Goal: Task Accomplishment & Management: Use online tool/utility

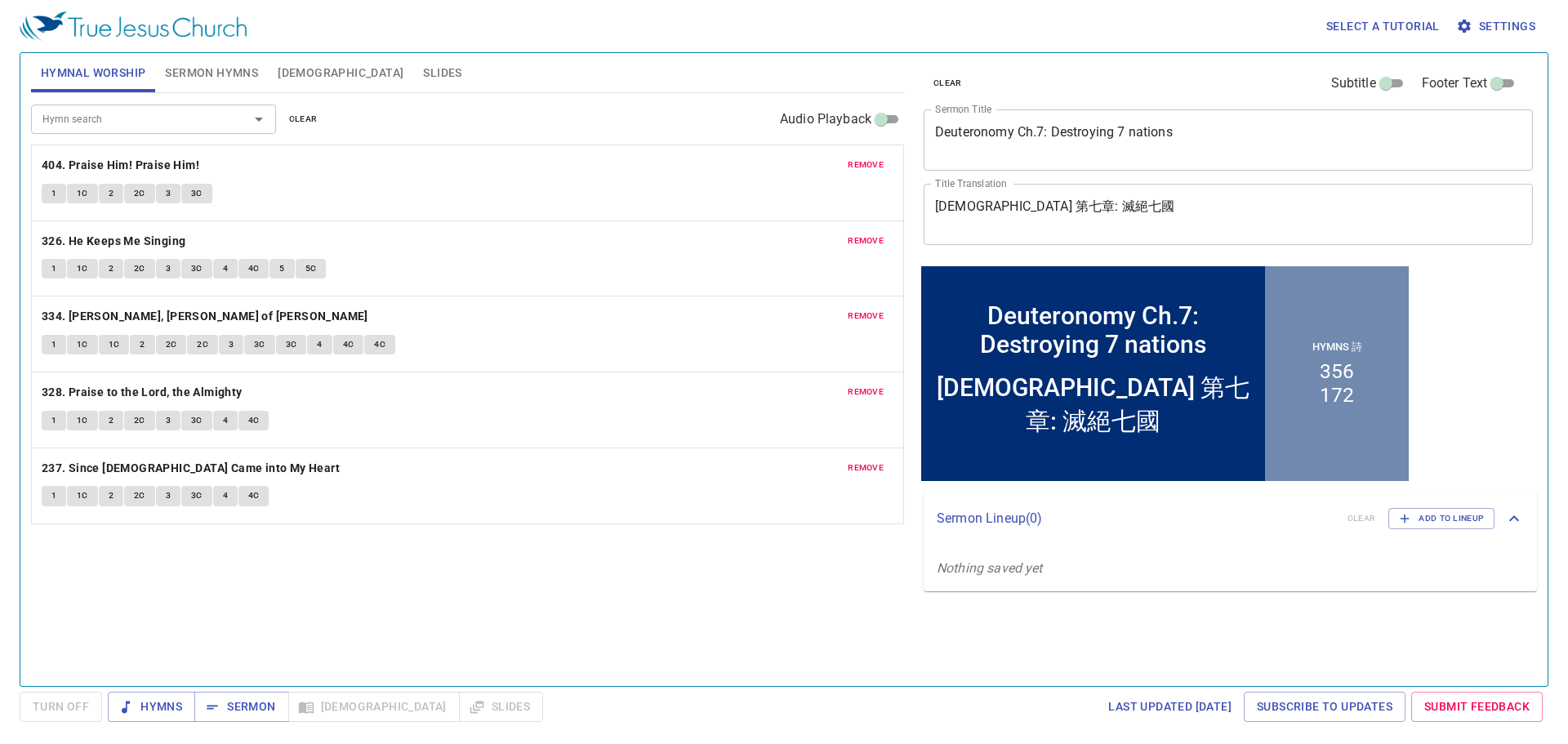
click at [423, 71] on span "Slides" at bounding box center [442, 73] width 39 height 21
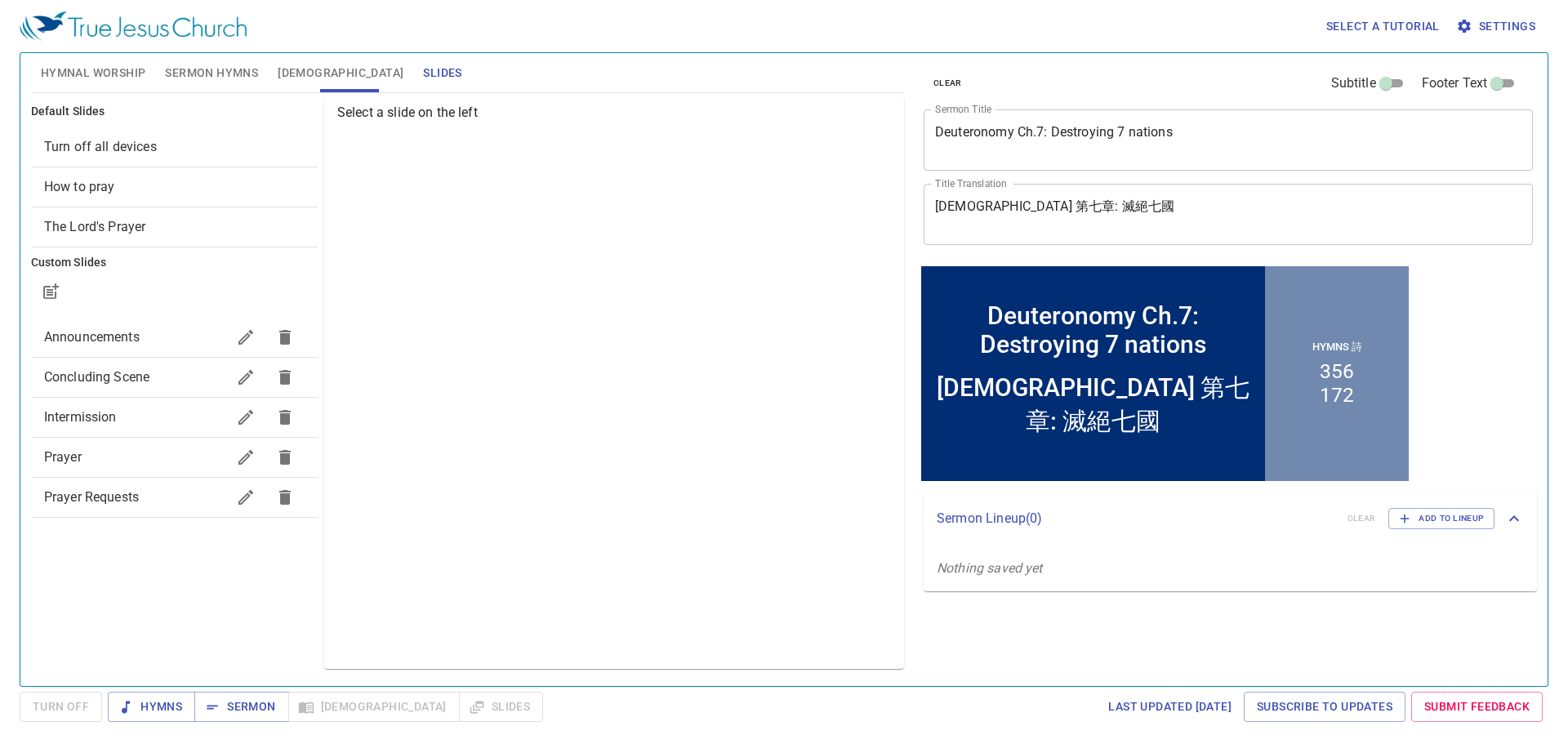
click at [89, 471] on div "Prayer" at bounding box center [174, 457] width 287 height 39
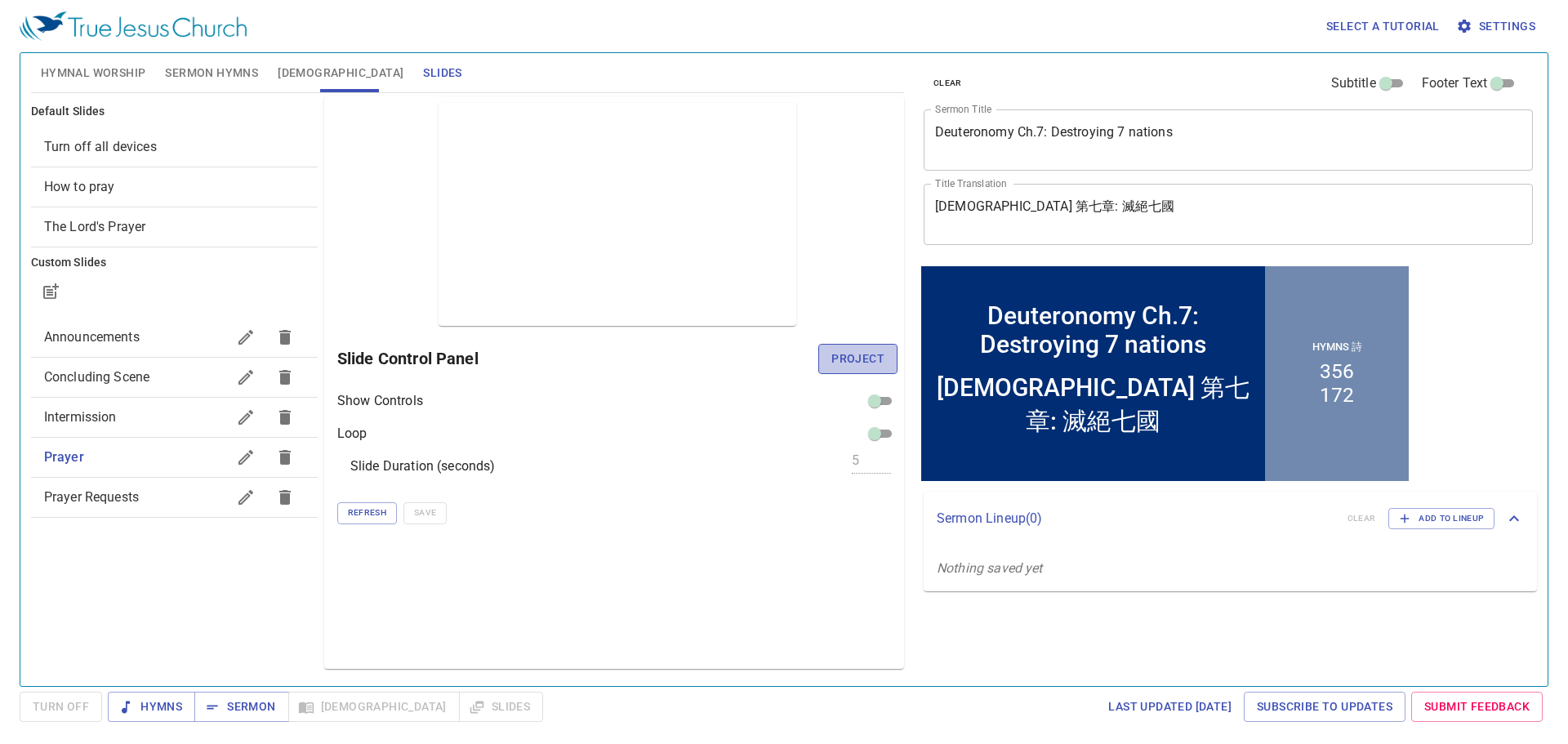
click at [770, 358] on span "Project" at bounding box center [858, 359] width 53 height 21
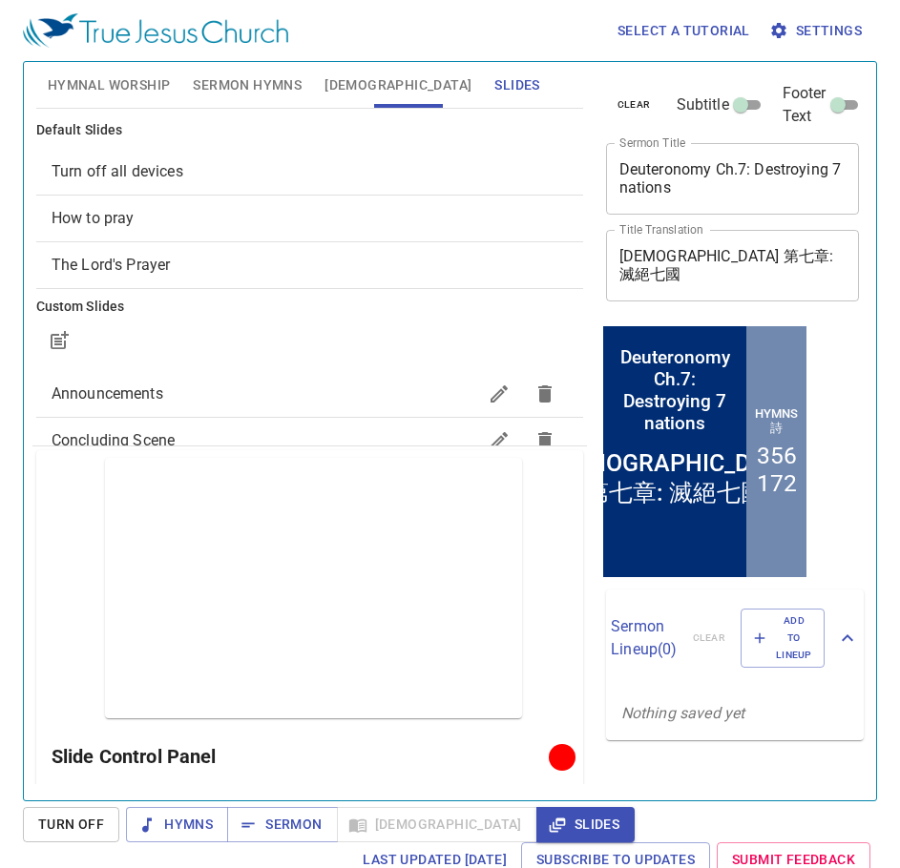
click at [128, 94] on span "Hymnal Worship" at bounding box center [109, 85] width 123 height 24
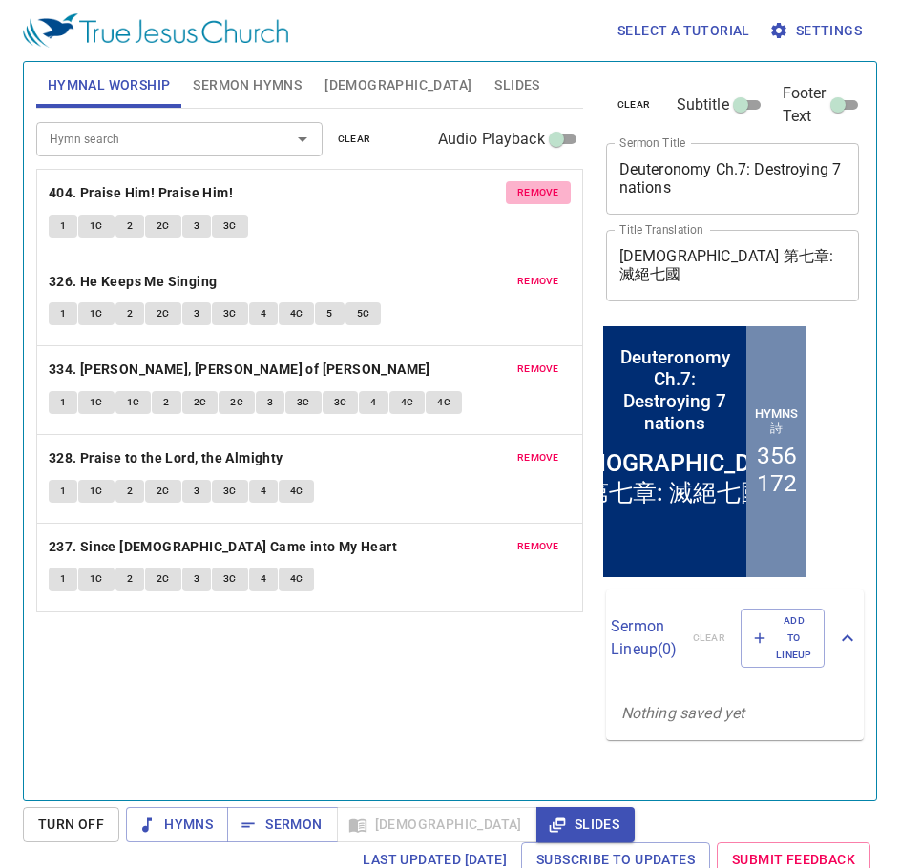
click at [528, 194] on span "remove" at bounding box center [538, 192] width 42 height 17
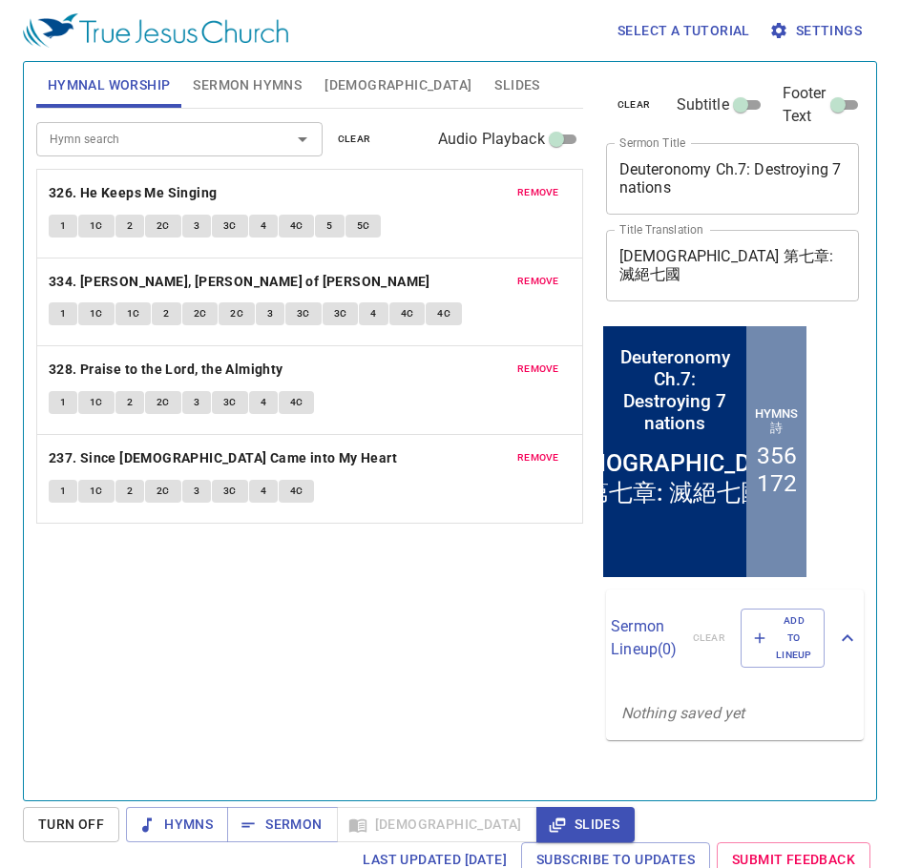
click at [528, 194] on span "remove" at bounding box center [538, 192] width 42 height 17
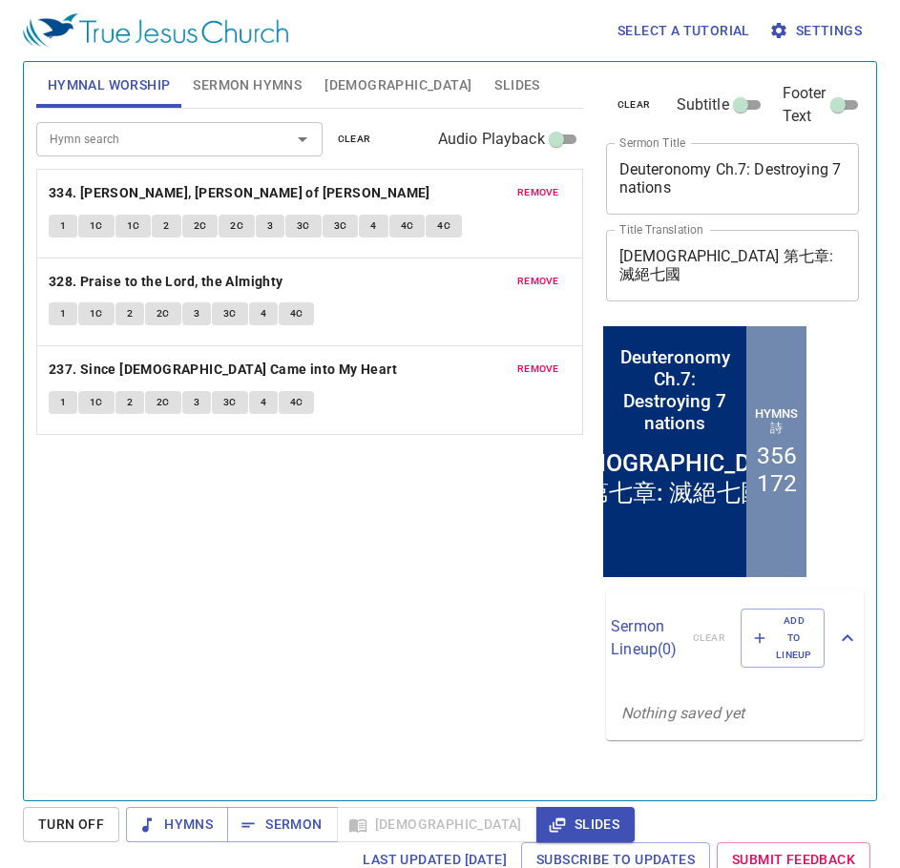
click at [528, 194] on span "remove" at bounding box center [538, 192] width 42 height 17
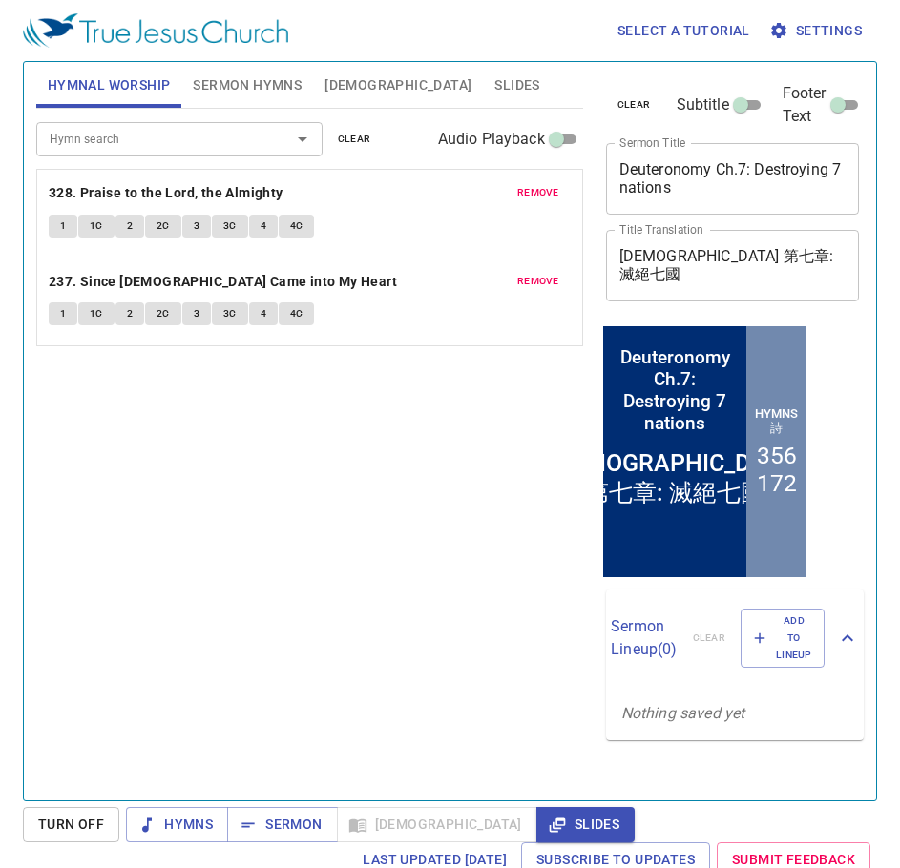
click at [528, 194] on span "remove" at bounding box center [538, 192] width 42 height 17
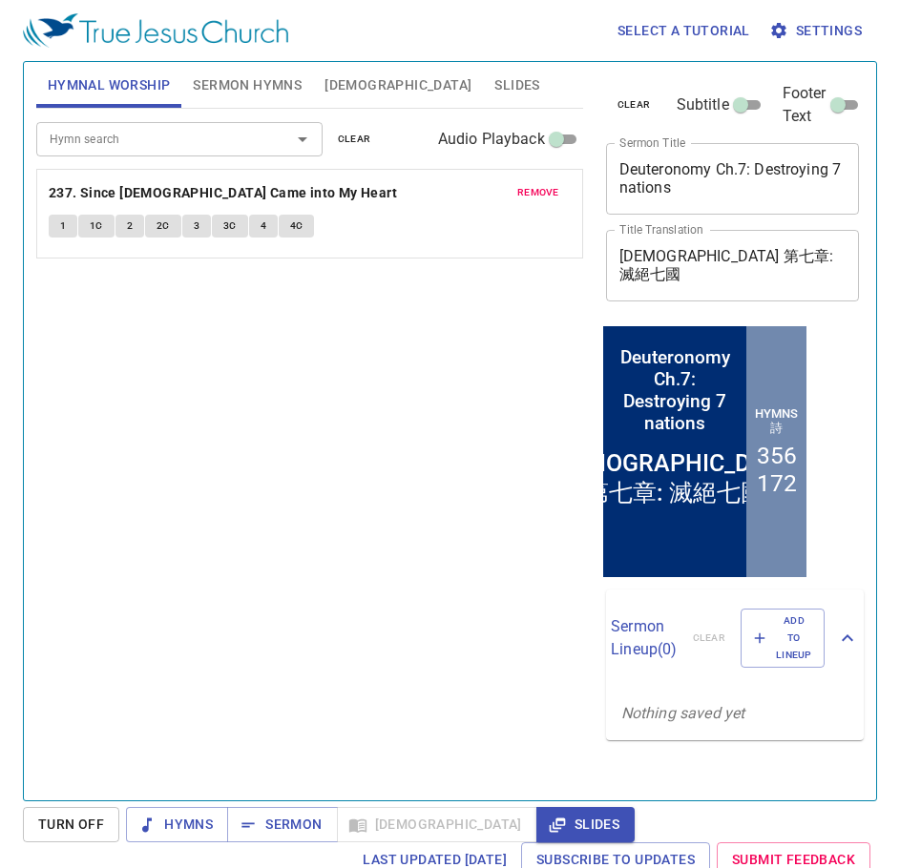
click at [528, 194] on span "remove" at bounding box center [538, 192] width 42 height 17
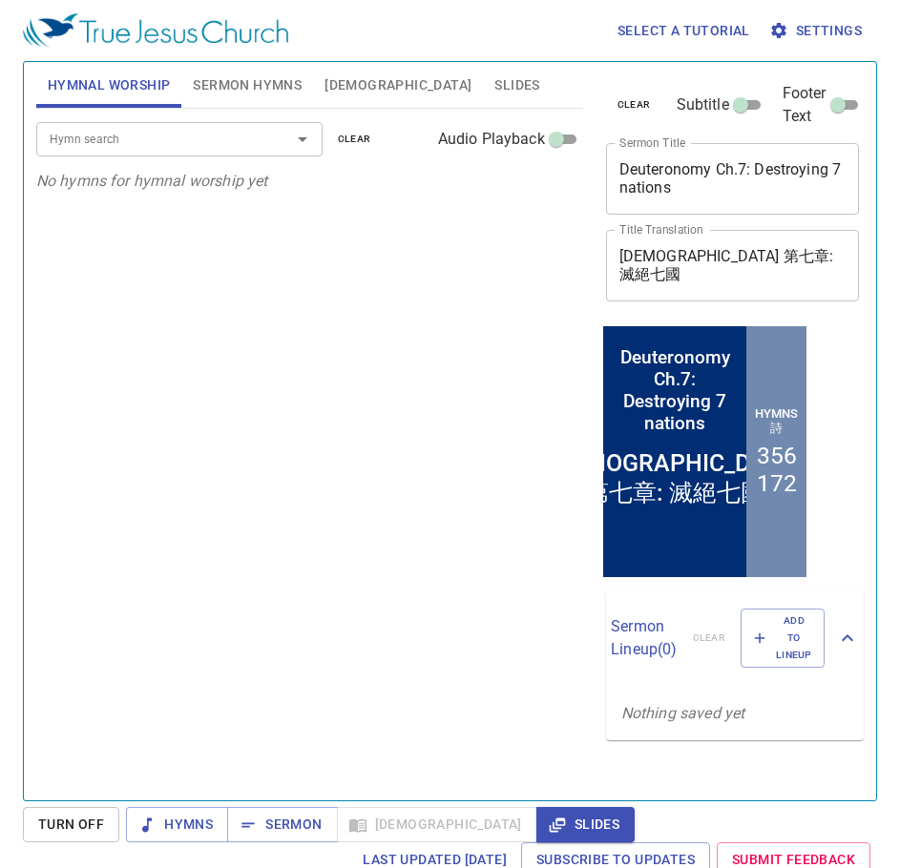
click at [253, 146] on input "Hymn search" at bounding box center [151, 139] width 218 height 22
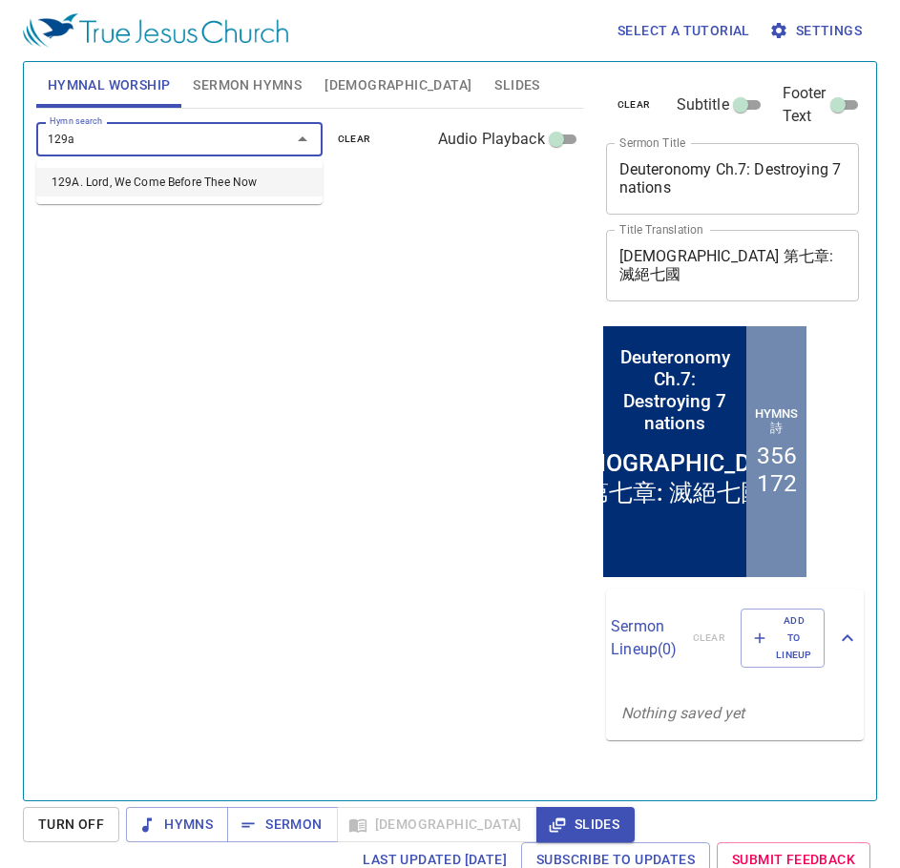
type input "129a"
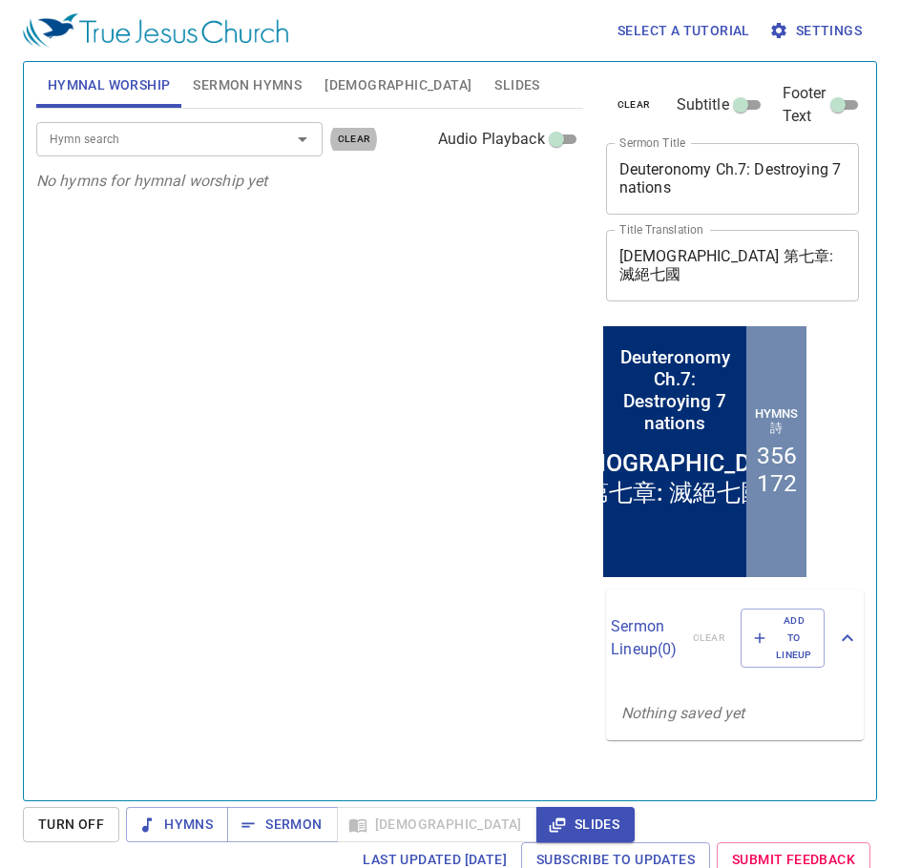
click at [253, 146] on input "Hymn search" at bounding box center [151, 139] width 218 height 22
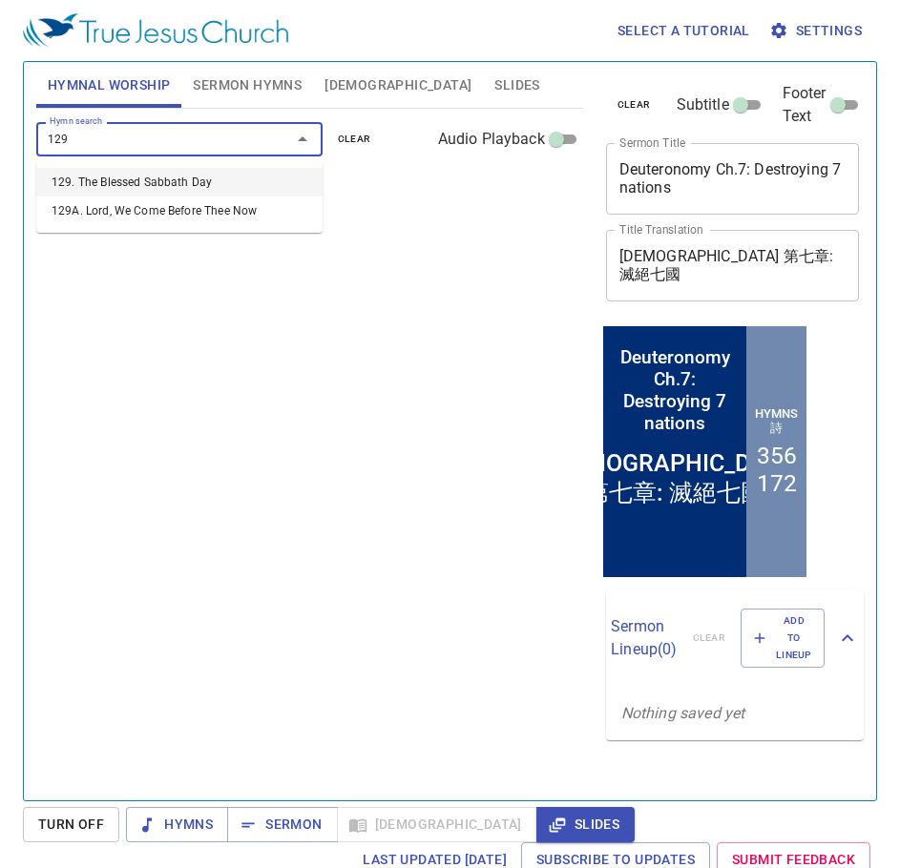
type input "129a"
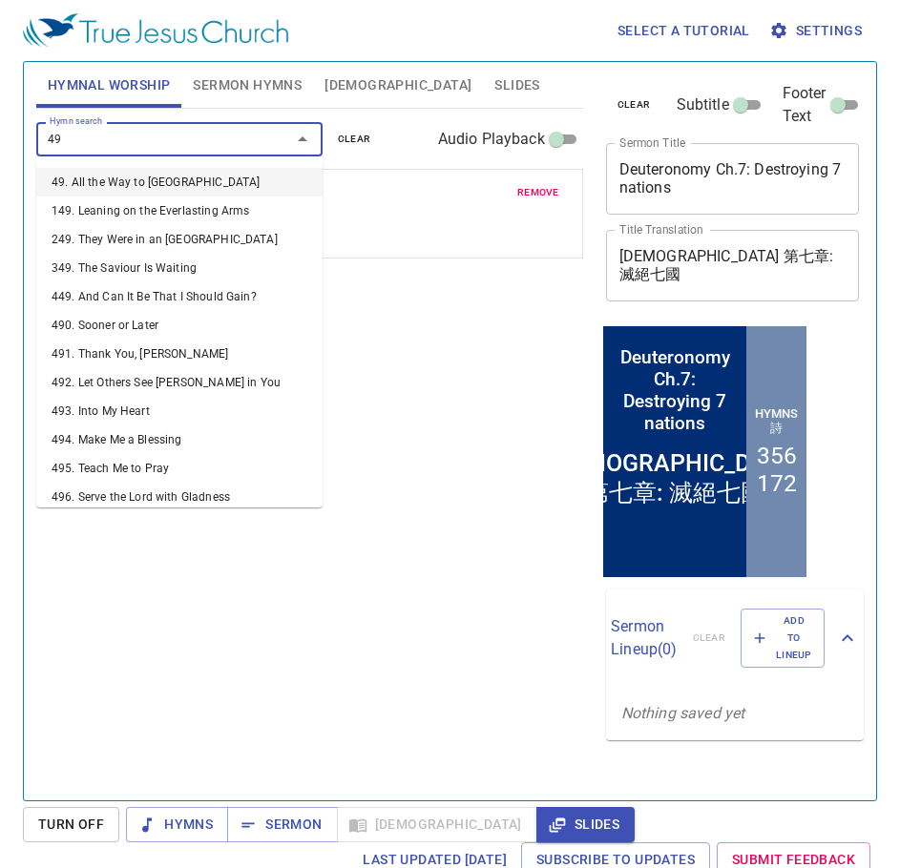
type input "492"
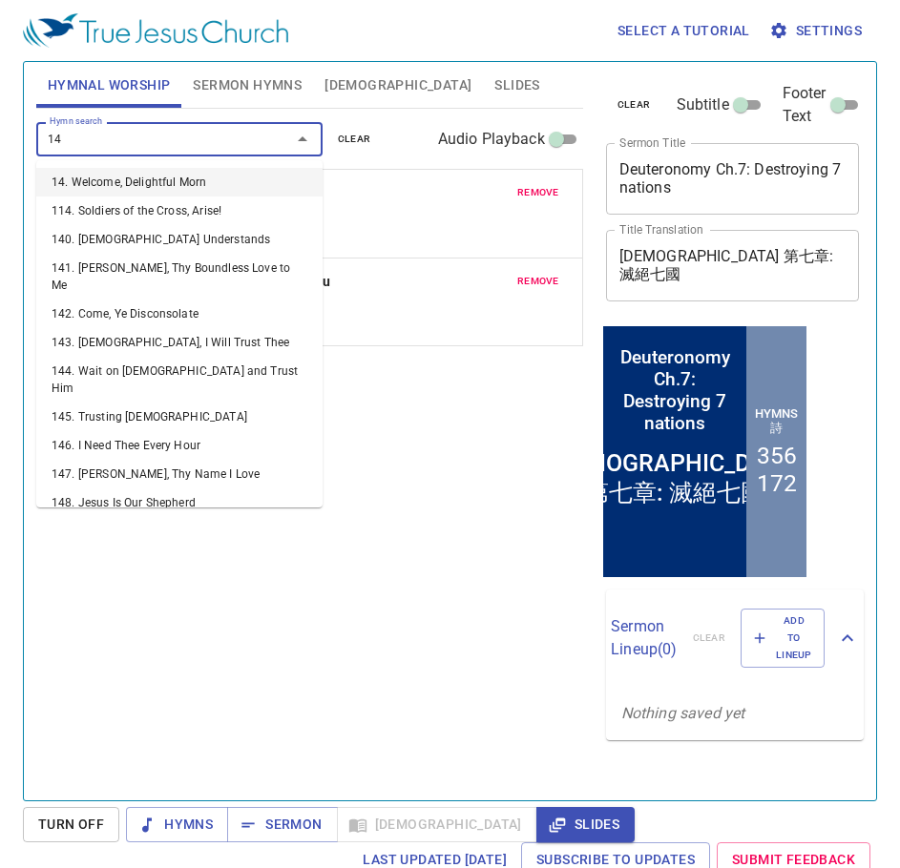
type input "145"
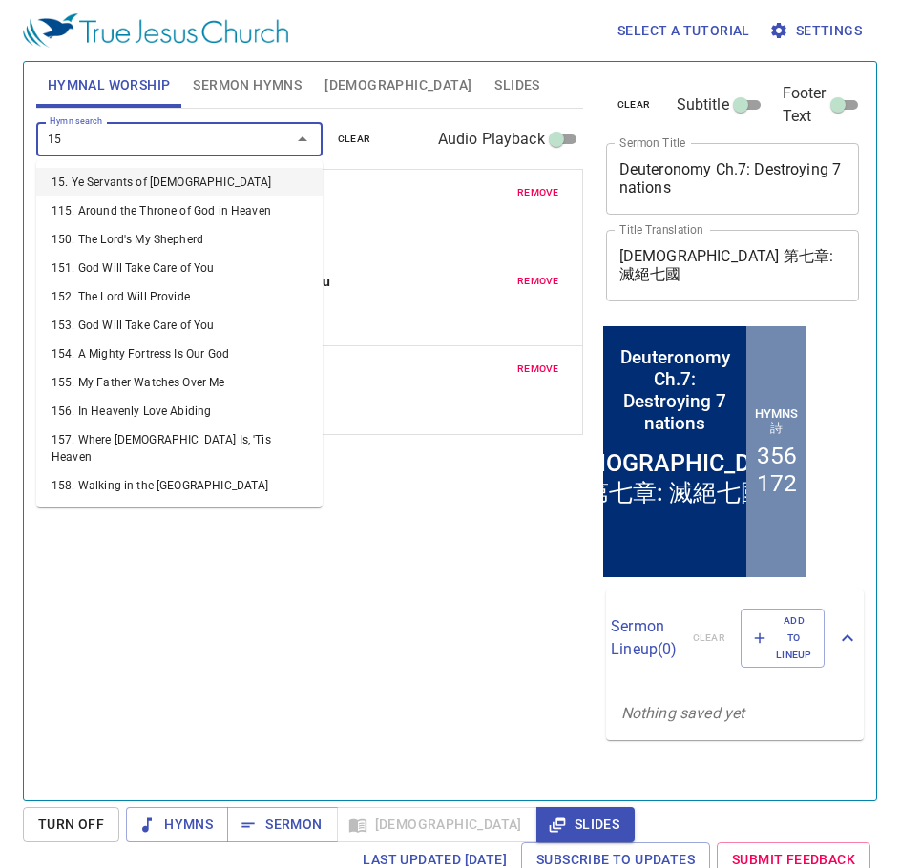
type input "153"
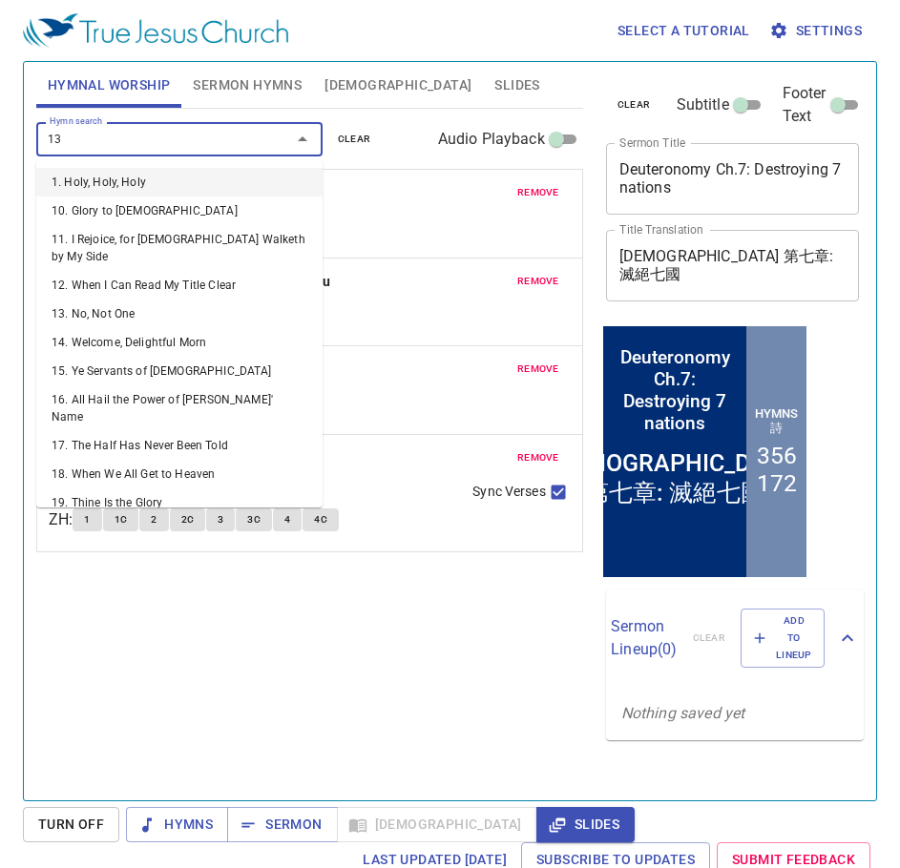
type input "136"
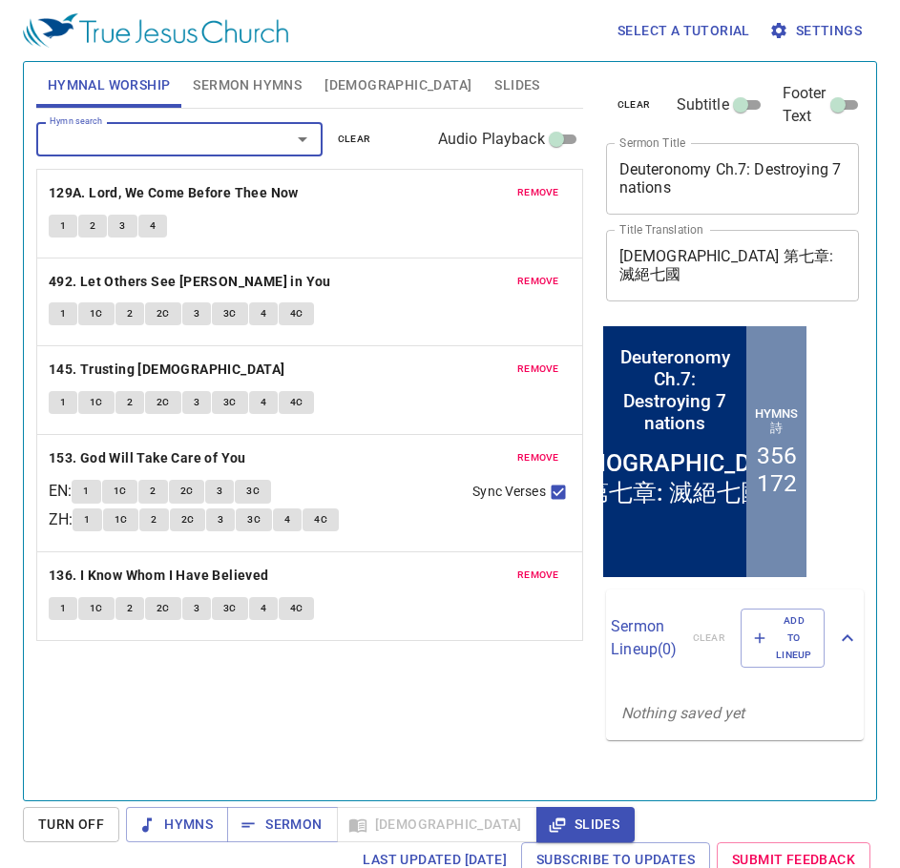
click at [228, 81] on span "Sermon Hymns" at bounding box center [247, 85] width 109 height 24
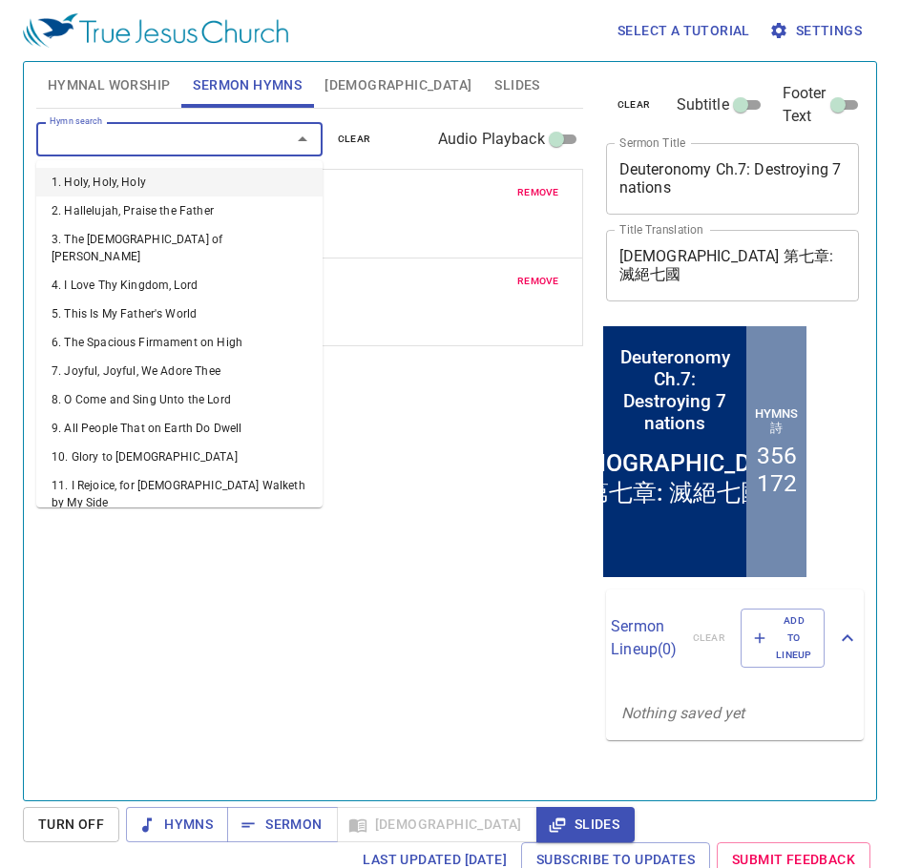
click at [141, 145] on input "Hymn search" at bounding box center [151, 139] width 218 height 22
click at [519, 186] on span "remove" at bounding box center [538, 192] width 42 height 17
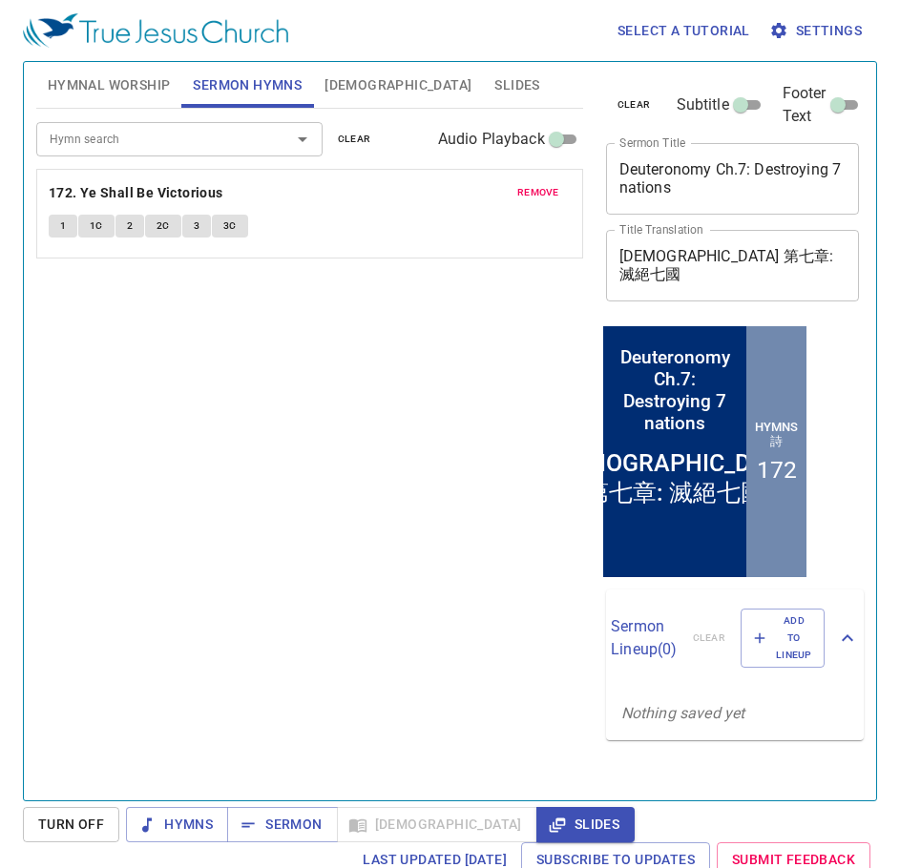
click at [519, 186] on span "remove" at bounding box center [538, 192] width 42 height 17
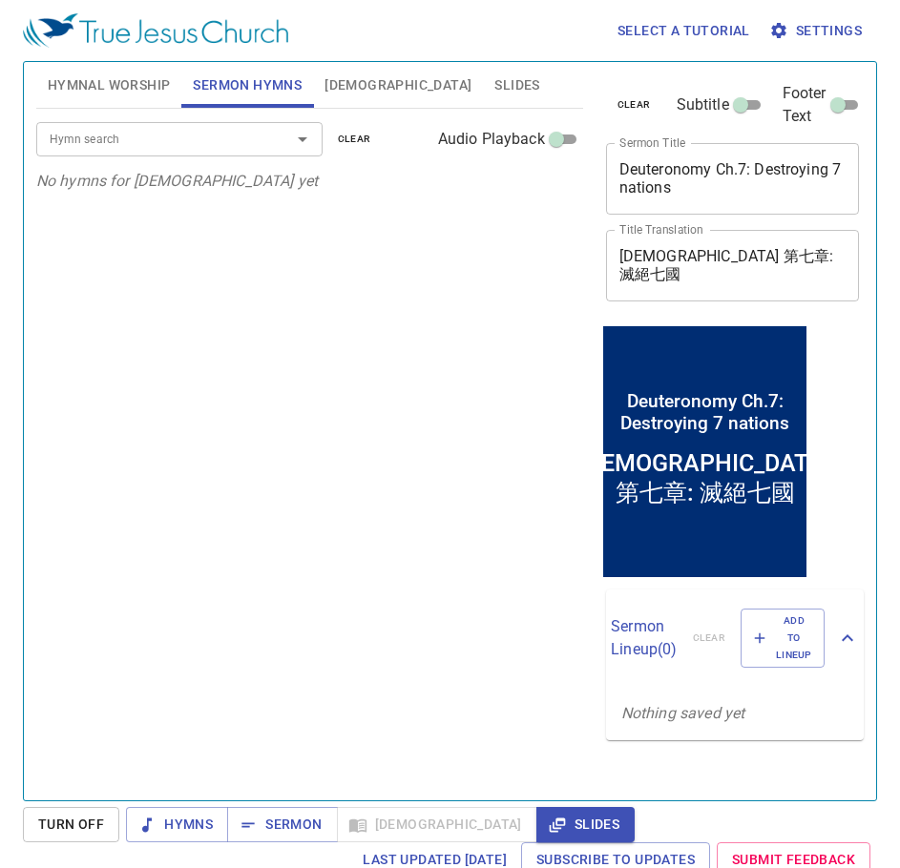
click at [198, 152] on div "Hymn search" at bounding box center [179, 138] width 286 height 33
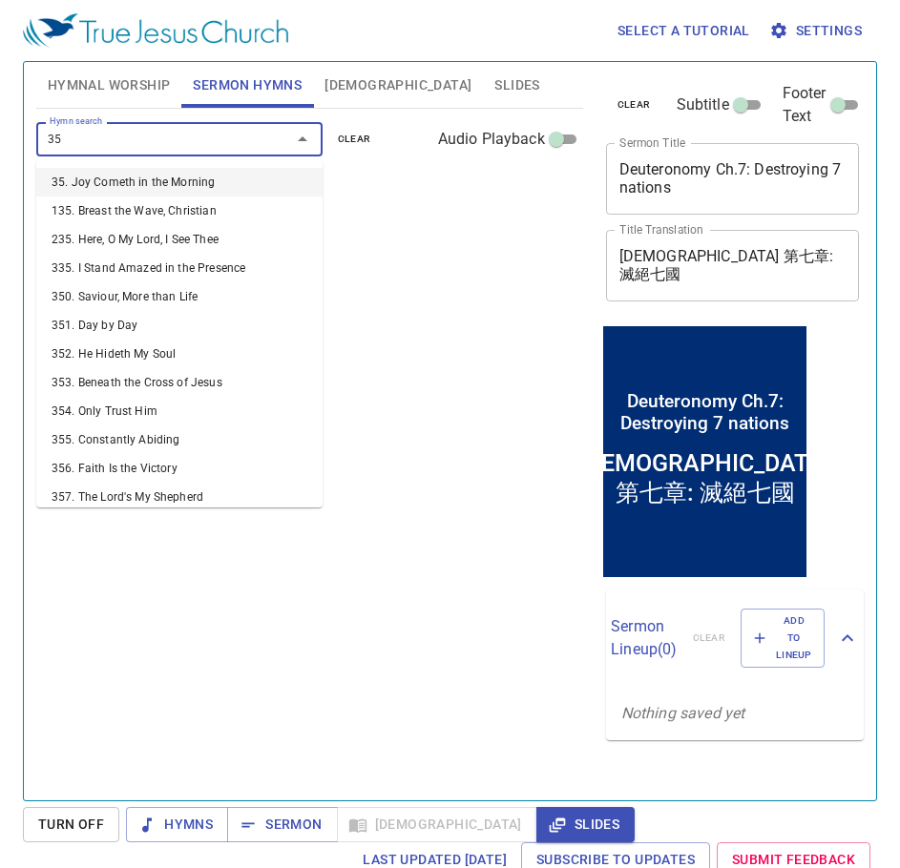
type input "356"
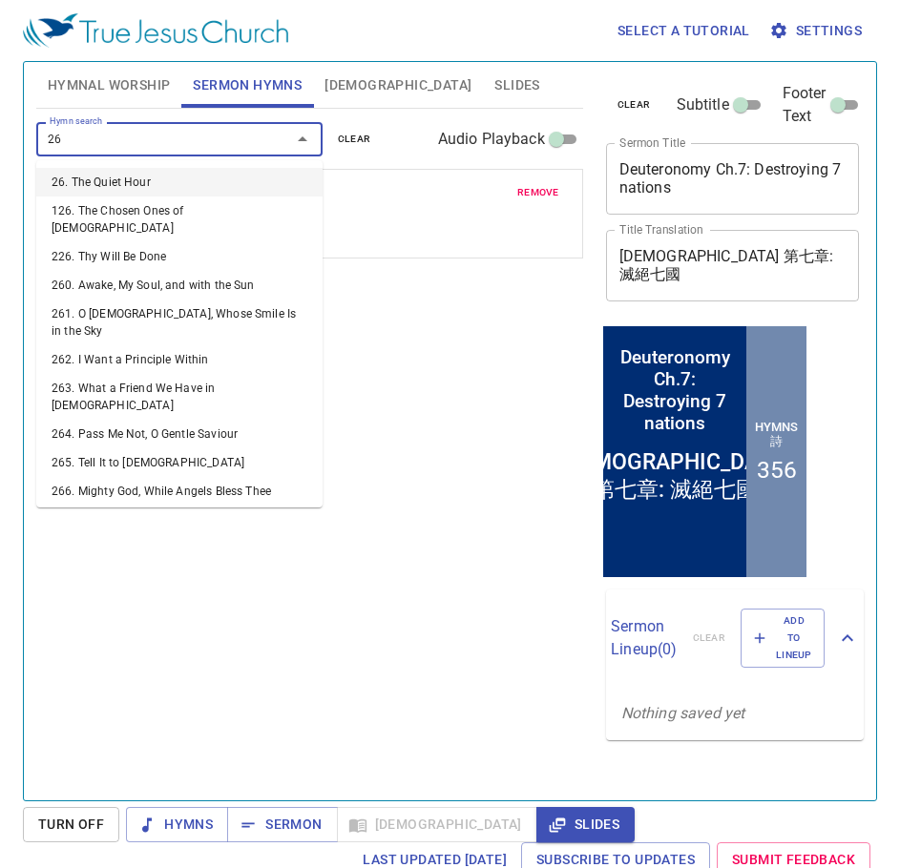
type input "269"
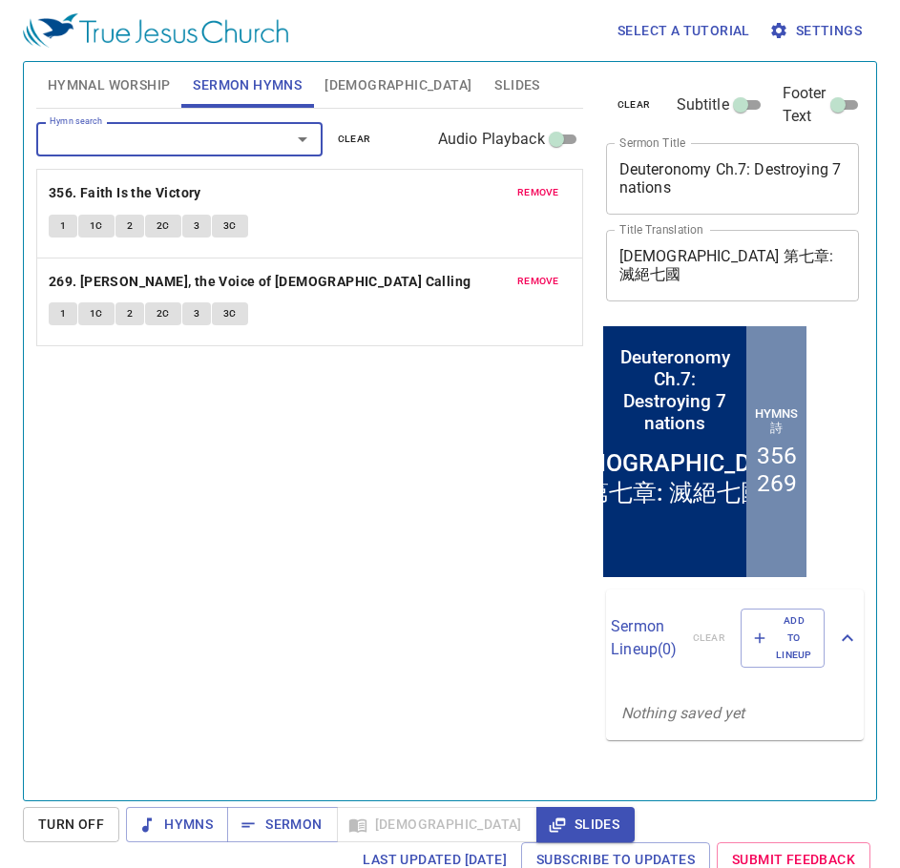
click at [640, 182] on textarea "Deuteronomy Ch.7: Destroying 7 nations" at bounding box center [732, 178] width 227 height 36
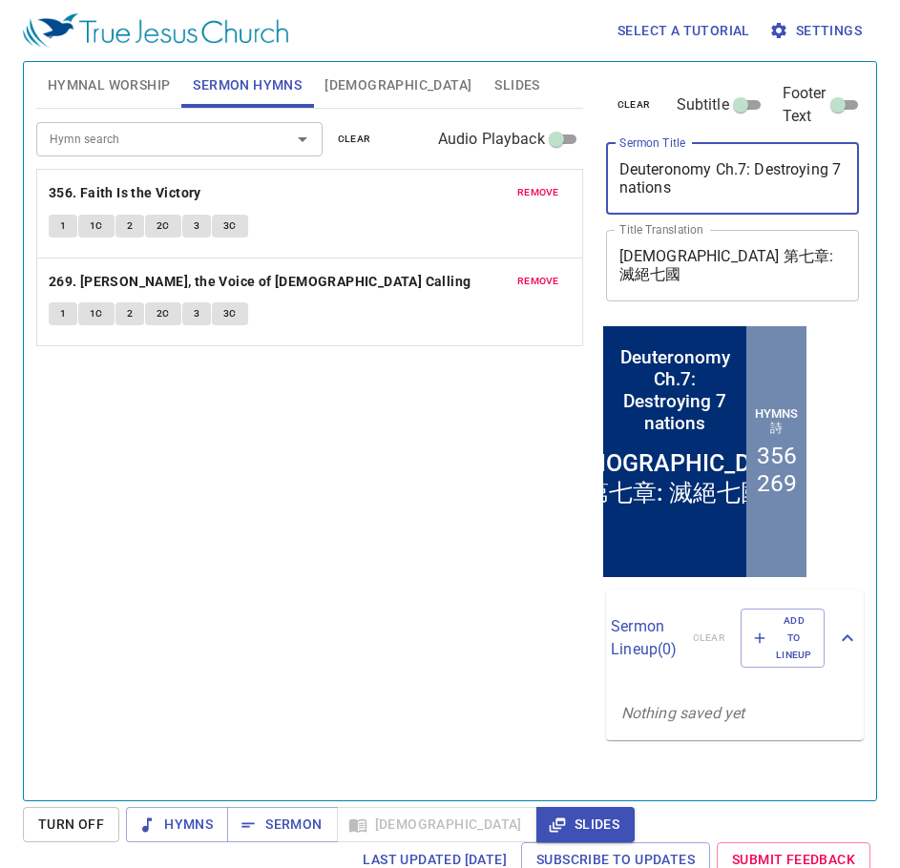
click at [640, 182] on textarea "Deuteronomy Ch.7: Destroying 7 nations" at bounding box center [732, 178] width 227 height 36
paste textarea "Rephidim (2)"
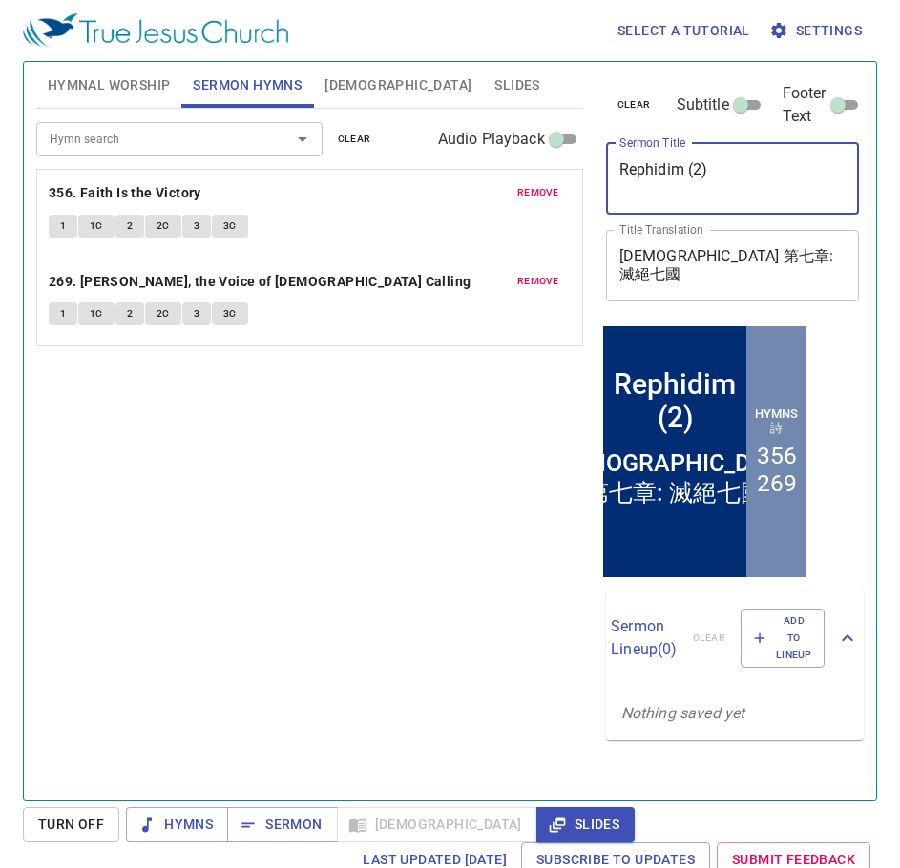
type textarea "Rephidim (2)"
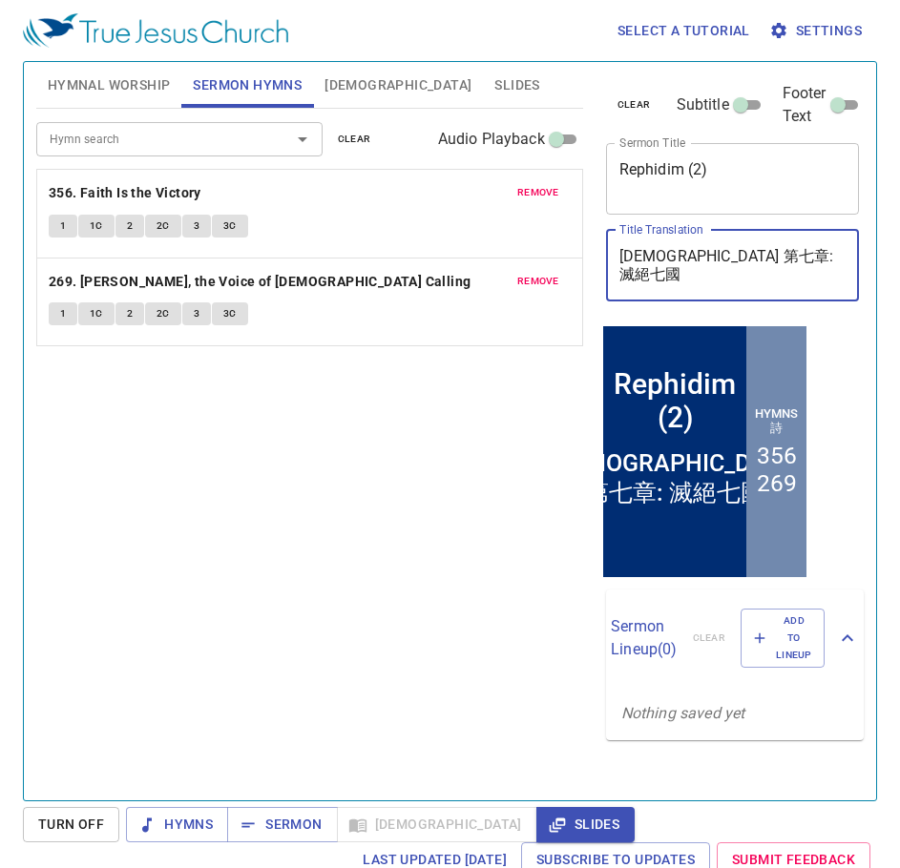
click at [678, 256] on textarea "申命記 第七章: 滅絕七國" at bounding box center [732, 265] width 227 height 36
paste textarea "利非訂 (2)"
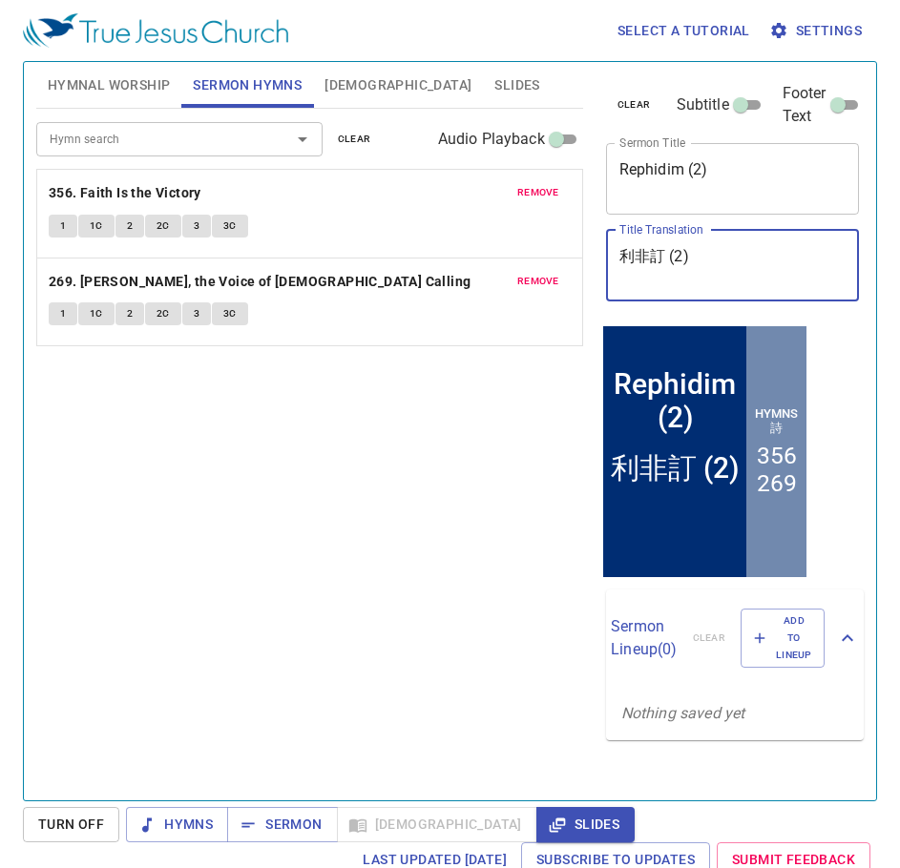
type textarea "利非訂 (2)"
click at [472, 421] on div "Hymn search Hymn search clear Audio Playback remove 356. Faith Is the Victory 1…" at bounding box center [309, 446] width 547 height 675
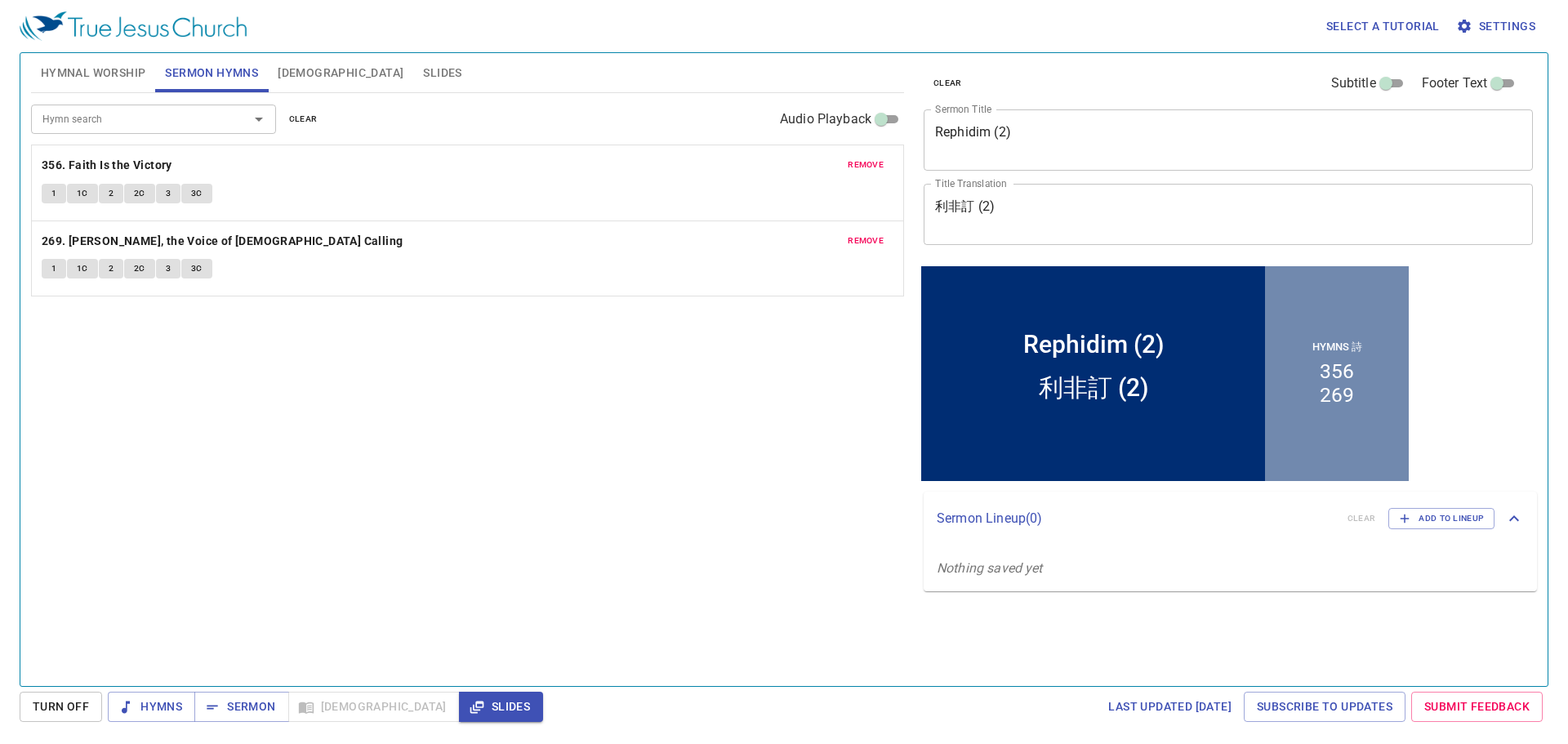
click at [94, 86] on button "Hymnal Worship" at bounding box center [93, 73] width 125 height 39
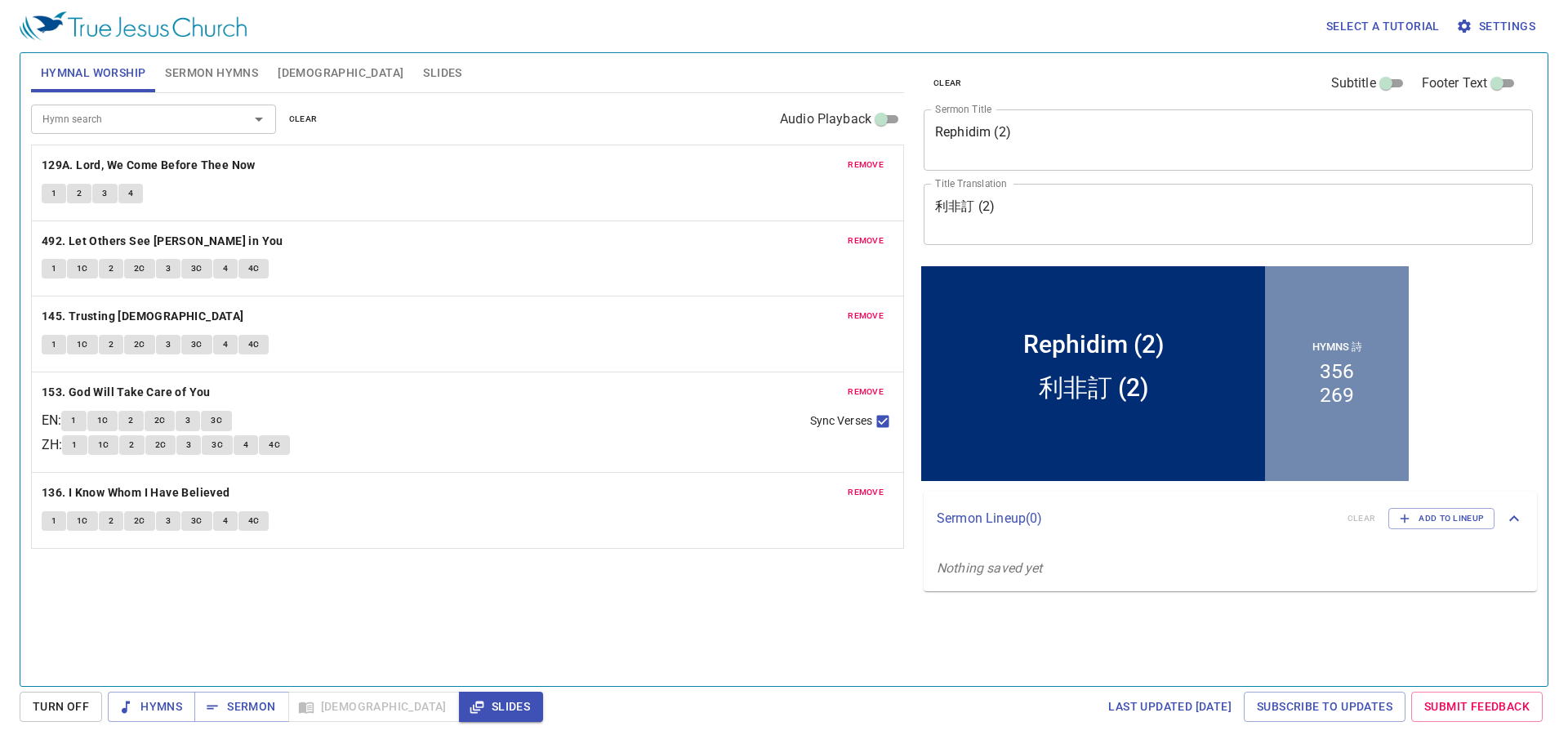
click at [280, 579] on div "Hymn search Hymn search clear Audio Playback remove 129A. Lord, We Come Before …" at bounding box center [468, 383] width 873 height 579
click at [154, 700] on span "Hymns" at bounding box center [152, 707] width 62 height 21
click at [186, 649] on div "Hymn search Hymn search clear Audio Playback remove 129A. Lord, We Come Before …" at bounding box center [468, 383] width 873 height 579
click at [149, 170] on b "129A. Lord, We Come Before Thee Now" at bounding box center [149, 165] width 214 height 21
click at [44, 203] on button "1" at bounding box center [54, 193] width 25 height 20
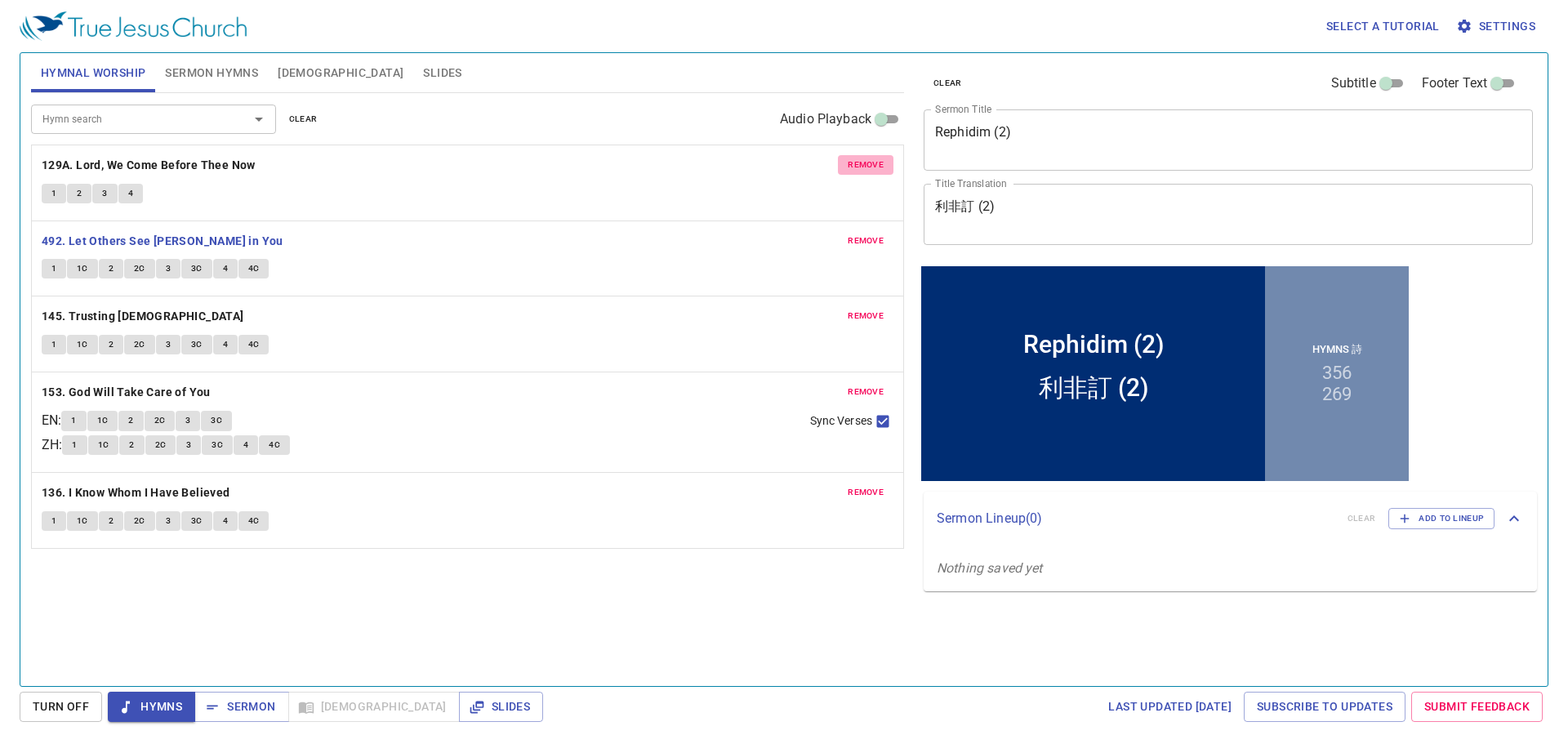
click at [770, 167] on span "remove" at bounding box center [866, 164] width 36 height 15
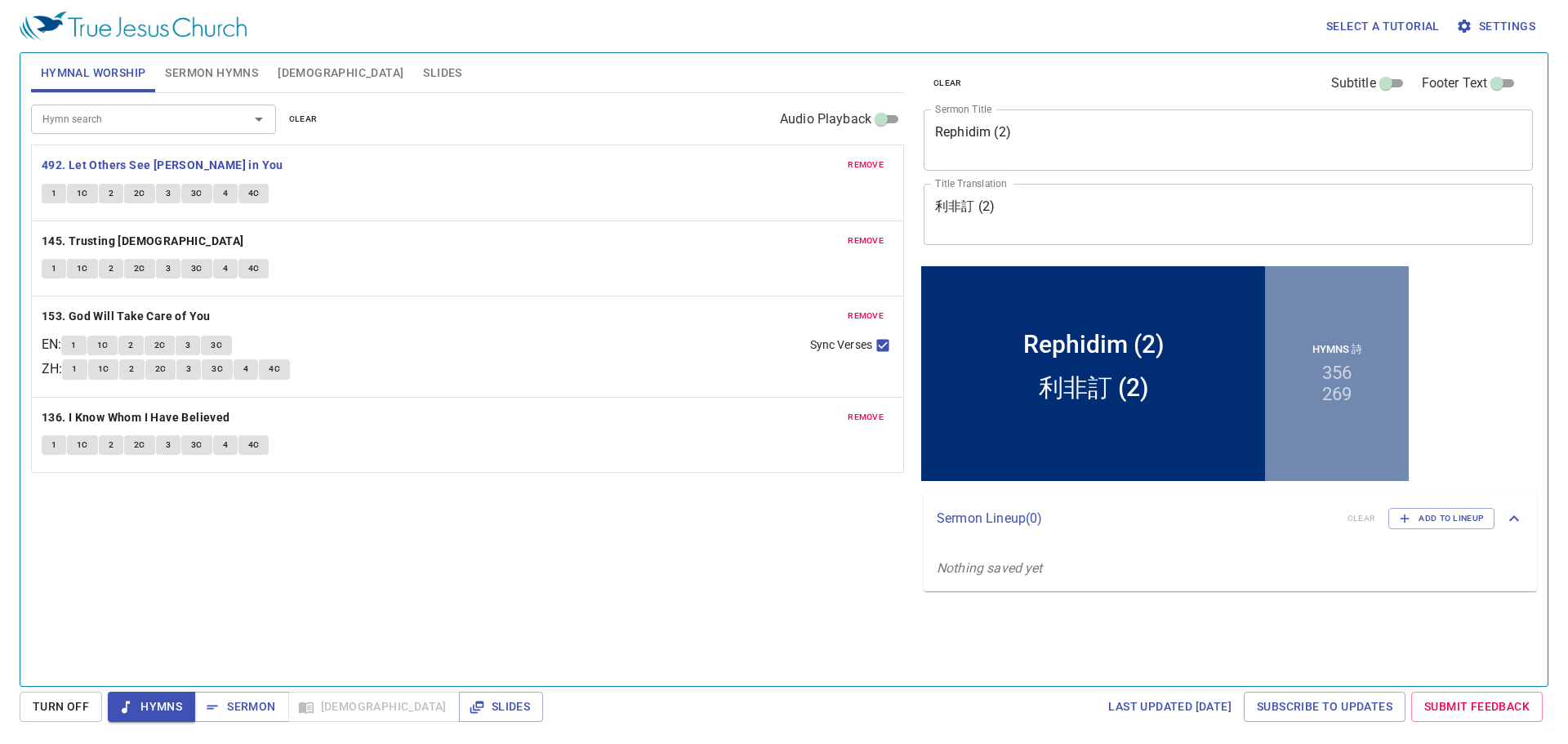
click at [55, 198] on span "1" at bounding box center [54, 193] width 5 height 15
click at [63, 271] on button "1" at bounding box center [54, 268] width 25 height 20
click at [845, 164] on button "remove" at bounding box center [866, 164] width 56 height 20
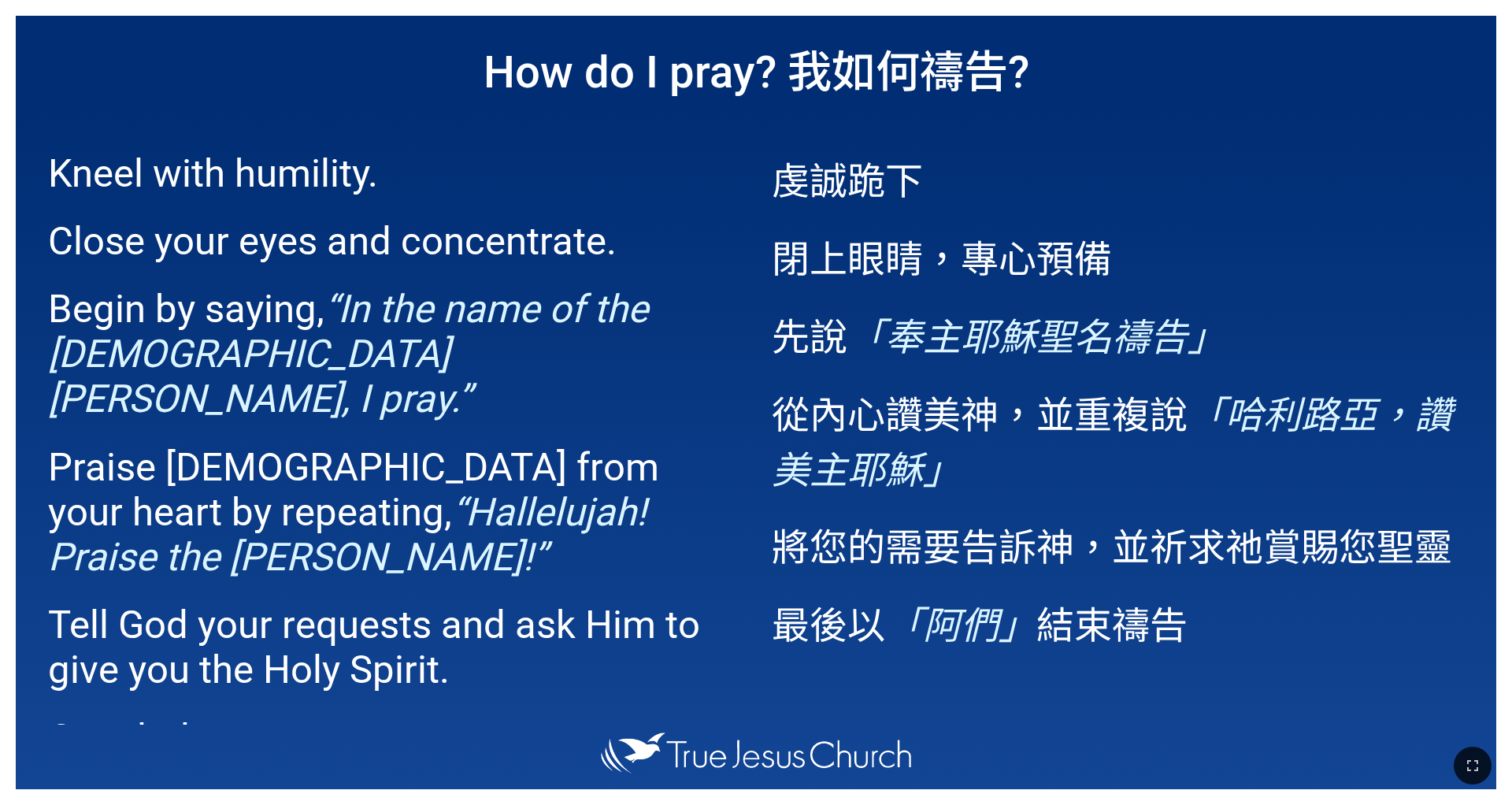
drag, startPoint x: 0, startPoint y: 0, endPoint x: 44, endPoint y: 786, distance: 787.2
click at [44, 786] on div at bounding box center [756, 765] width 1512 height 78
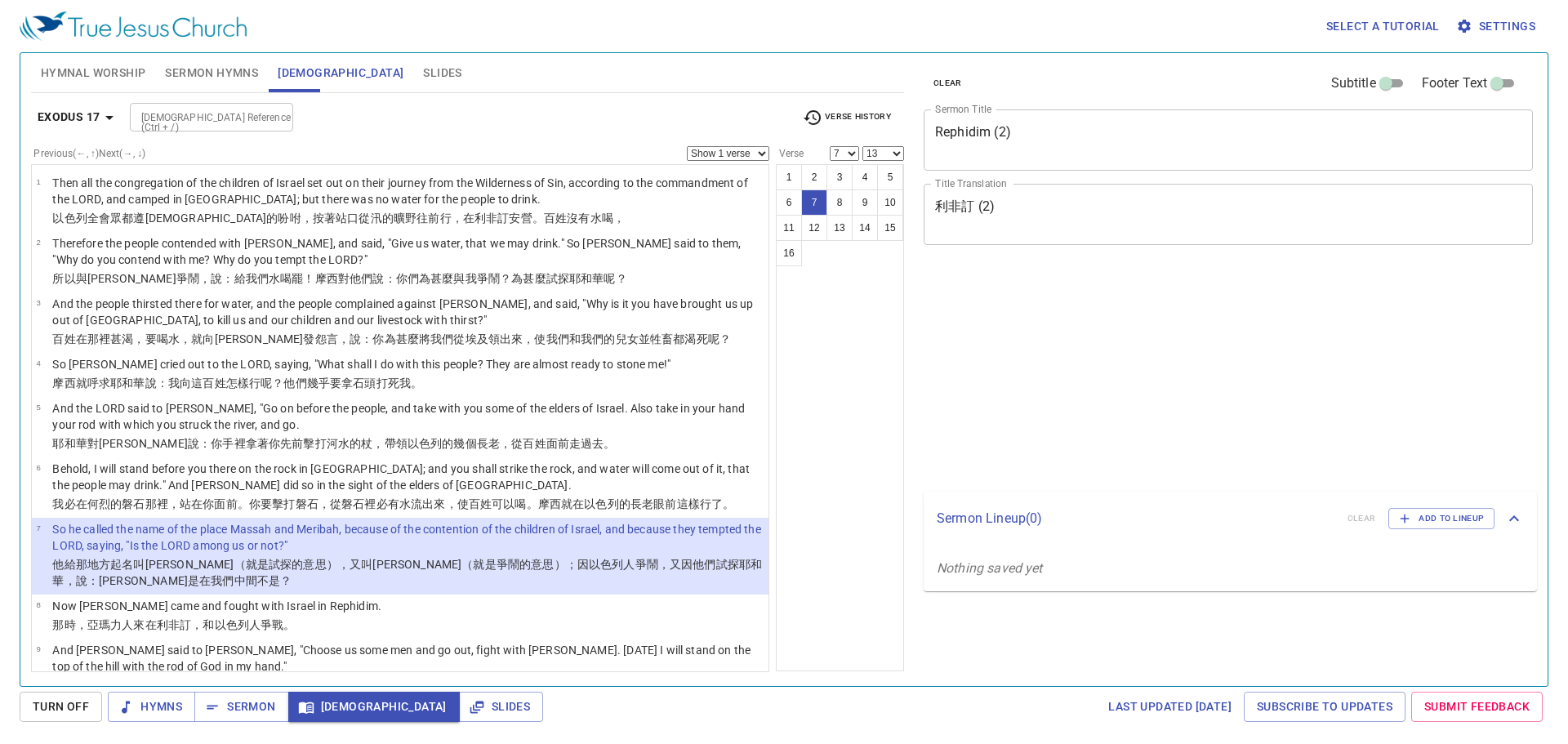
select select "7"
select select "13"
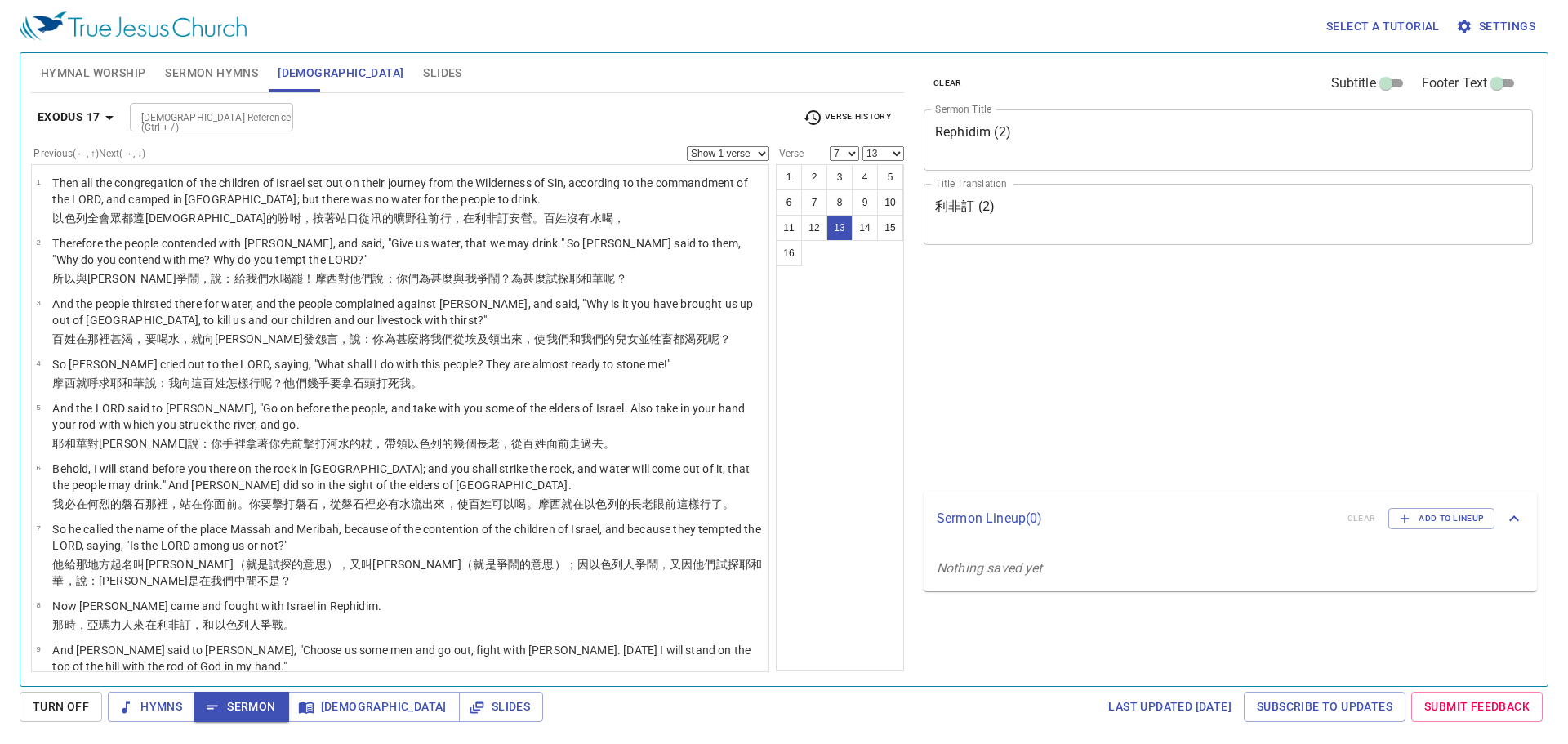
select select "7"
select select "13"
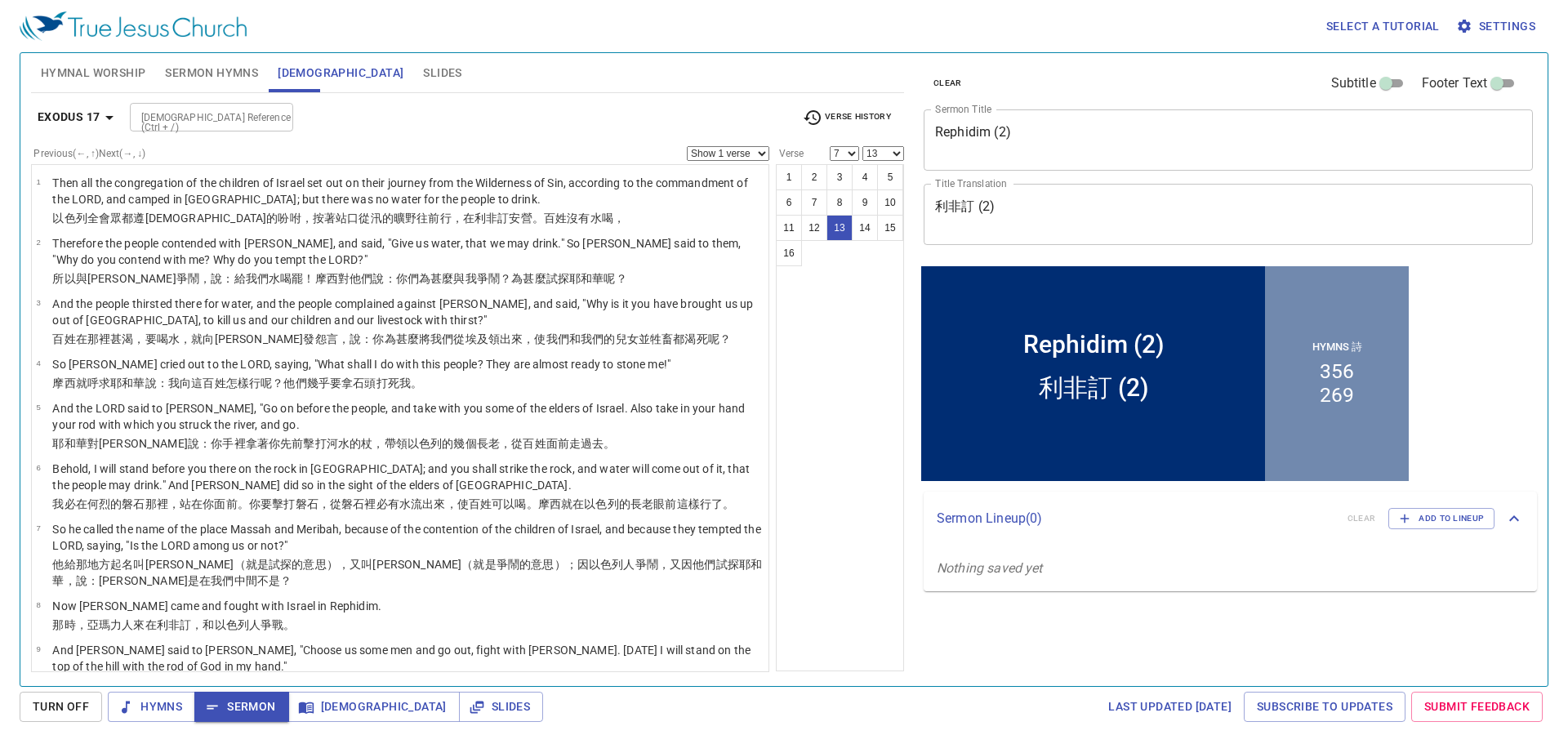
scroll to position [251, 0]
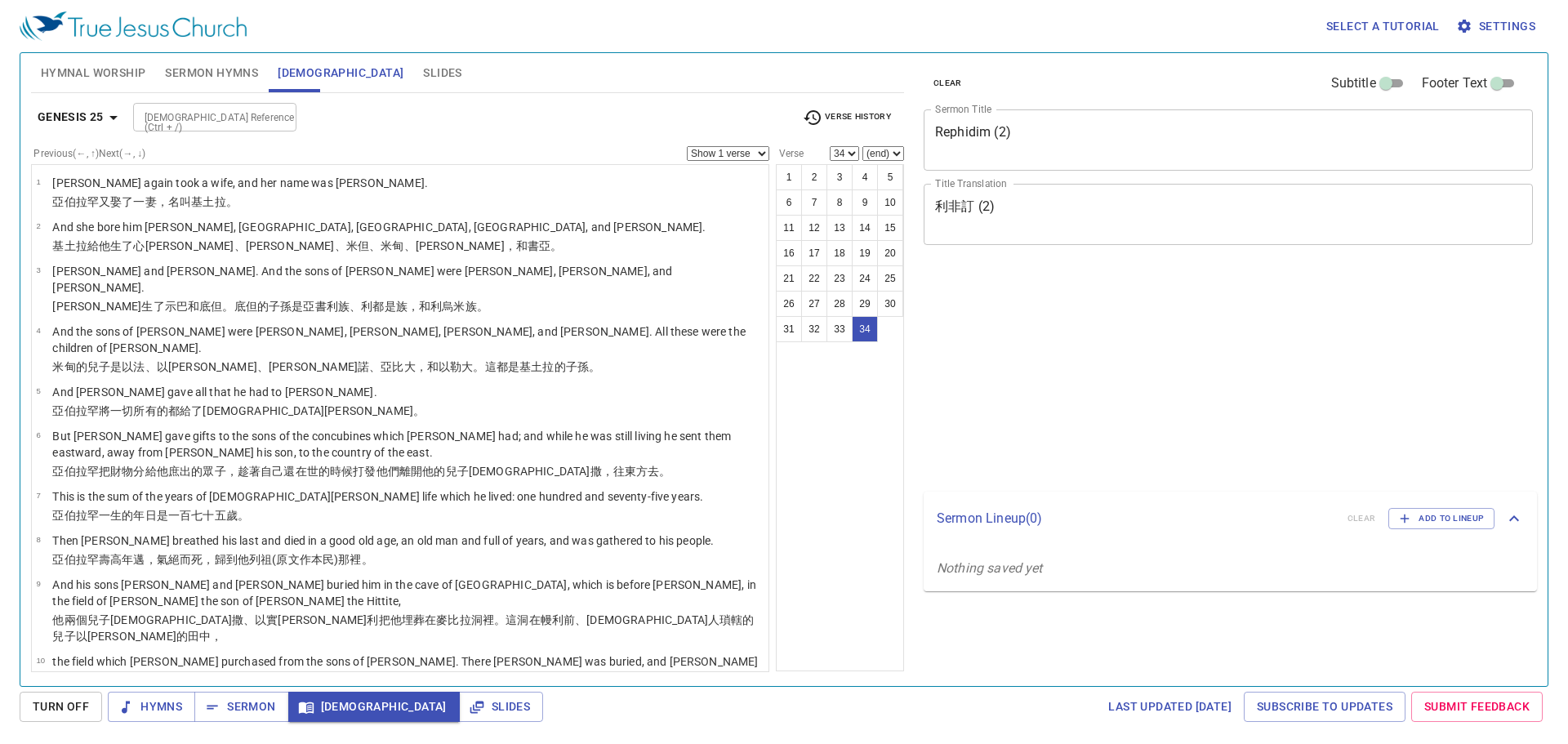
select select "34"
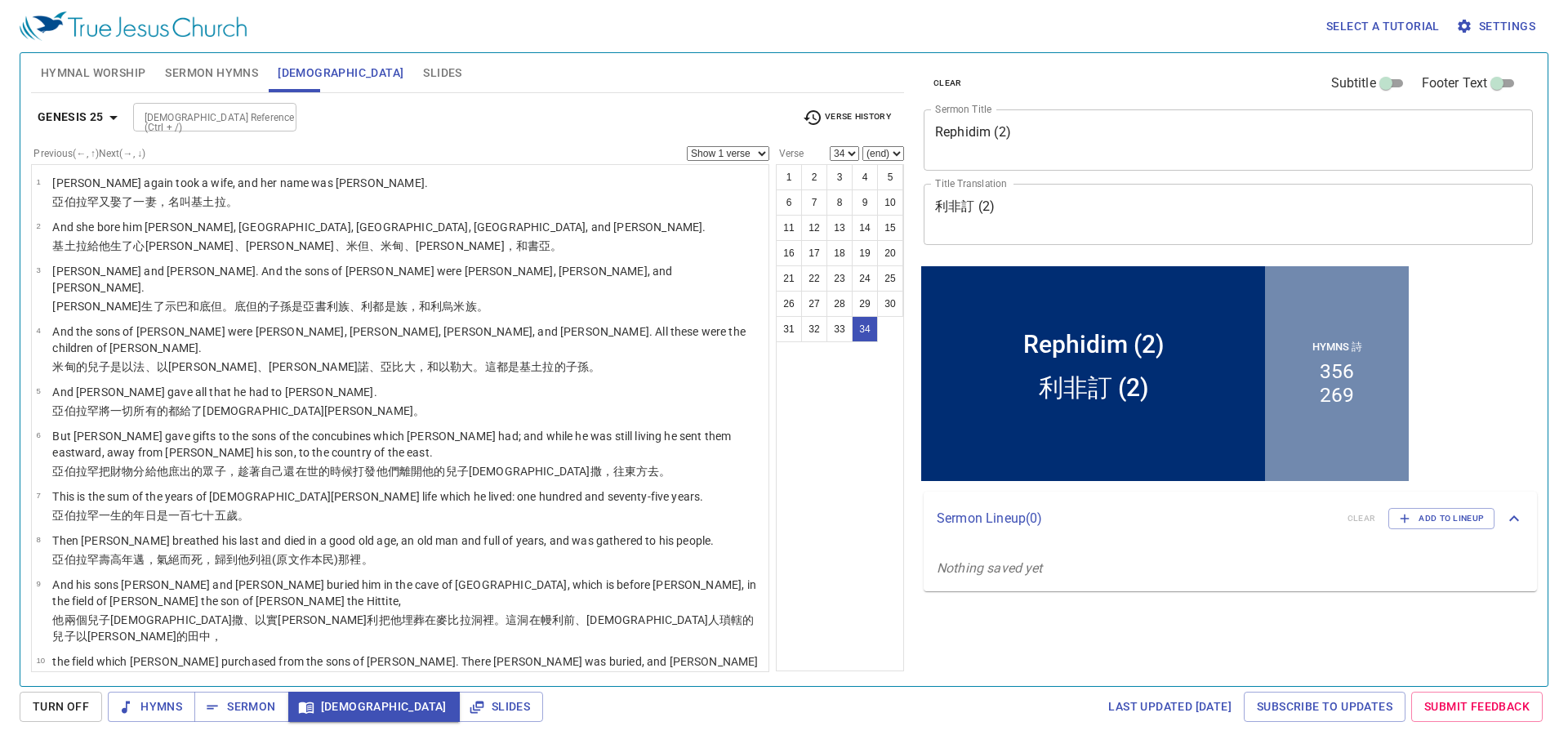
scroll to position [1153, 0]
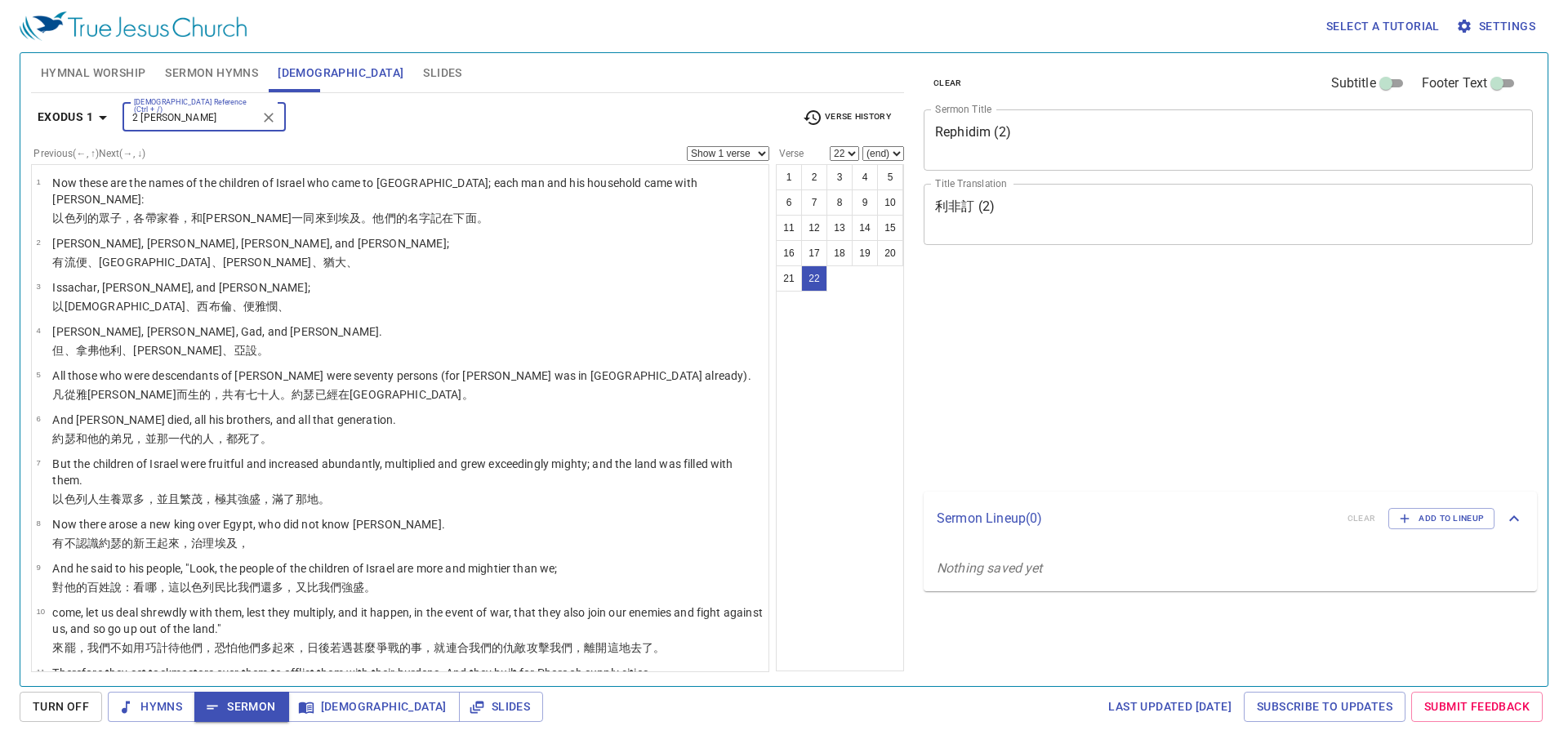
select select "22"
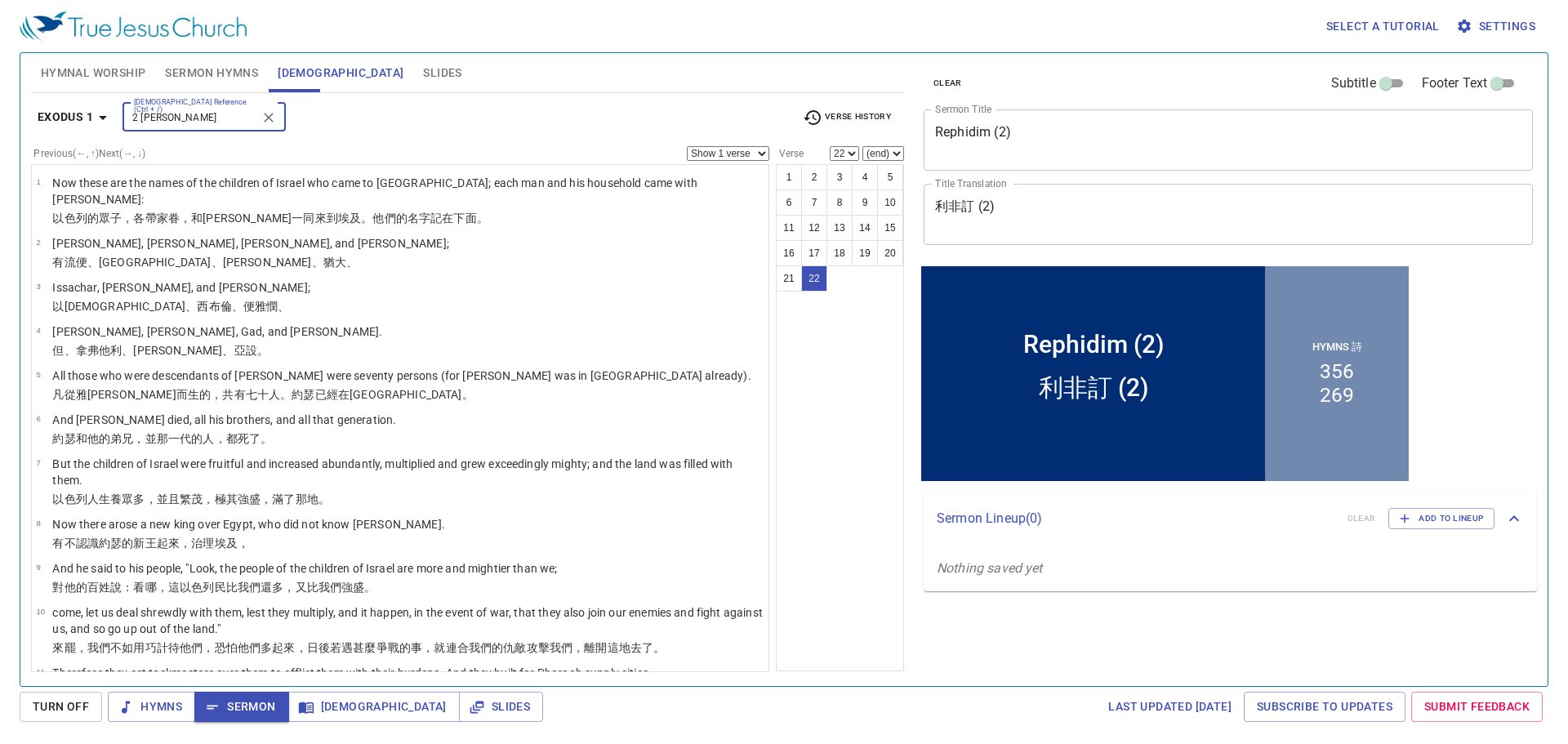
type input "2 co"
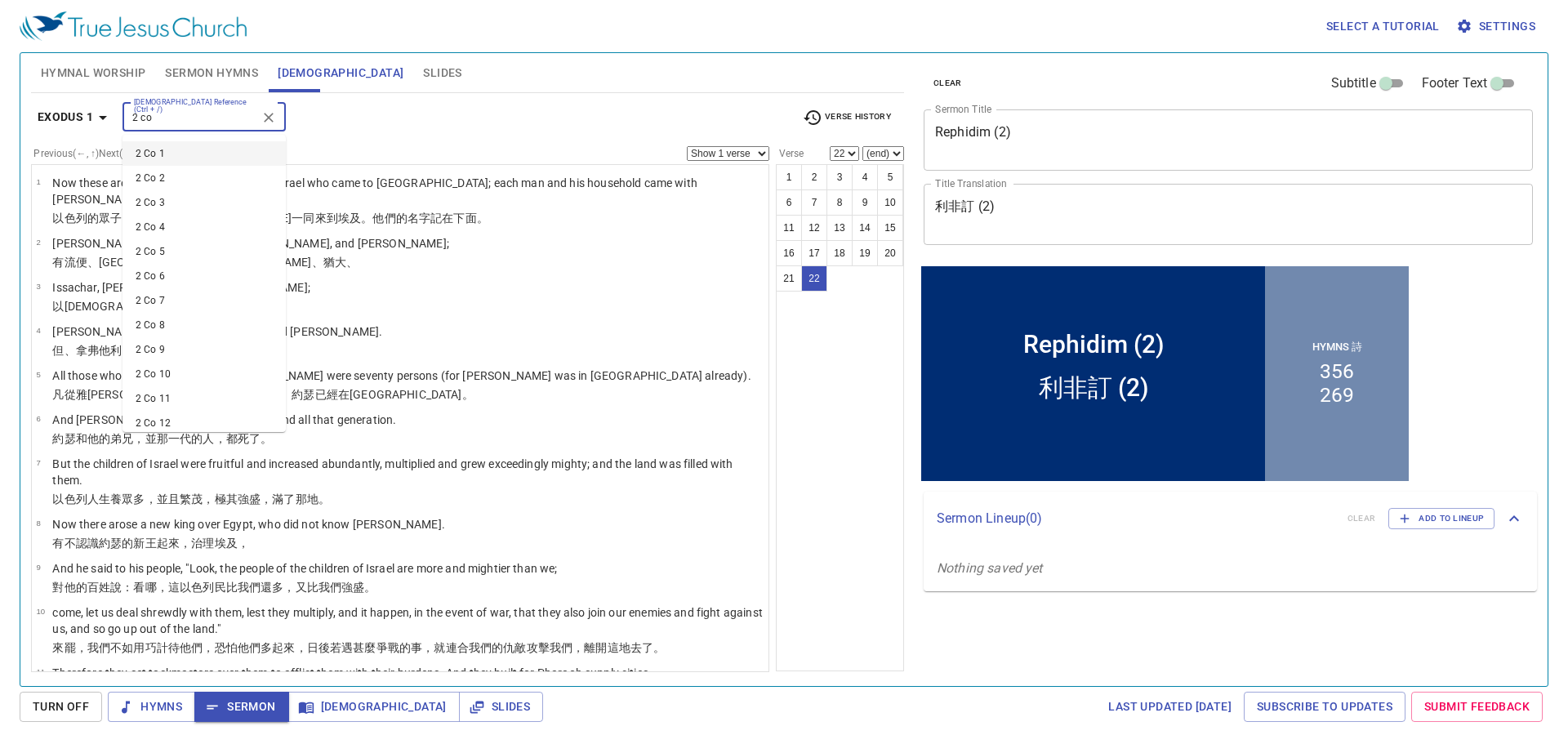
scroll to position [592, 0]
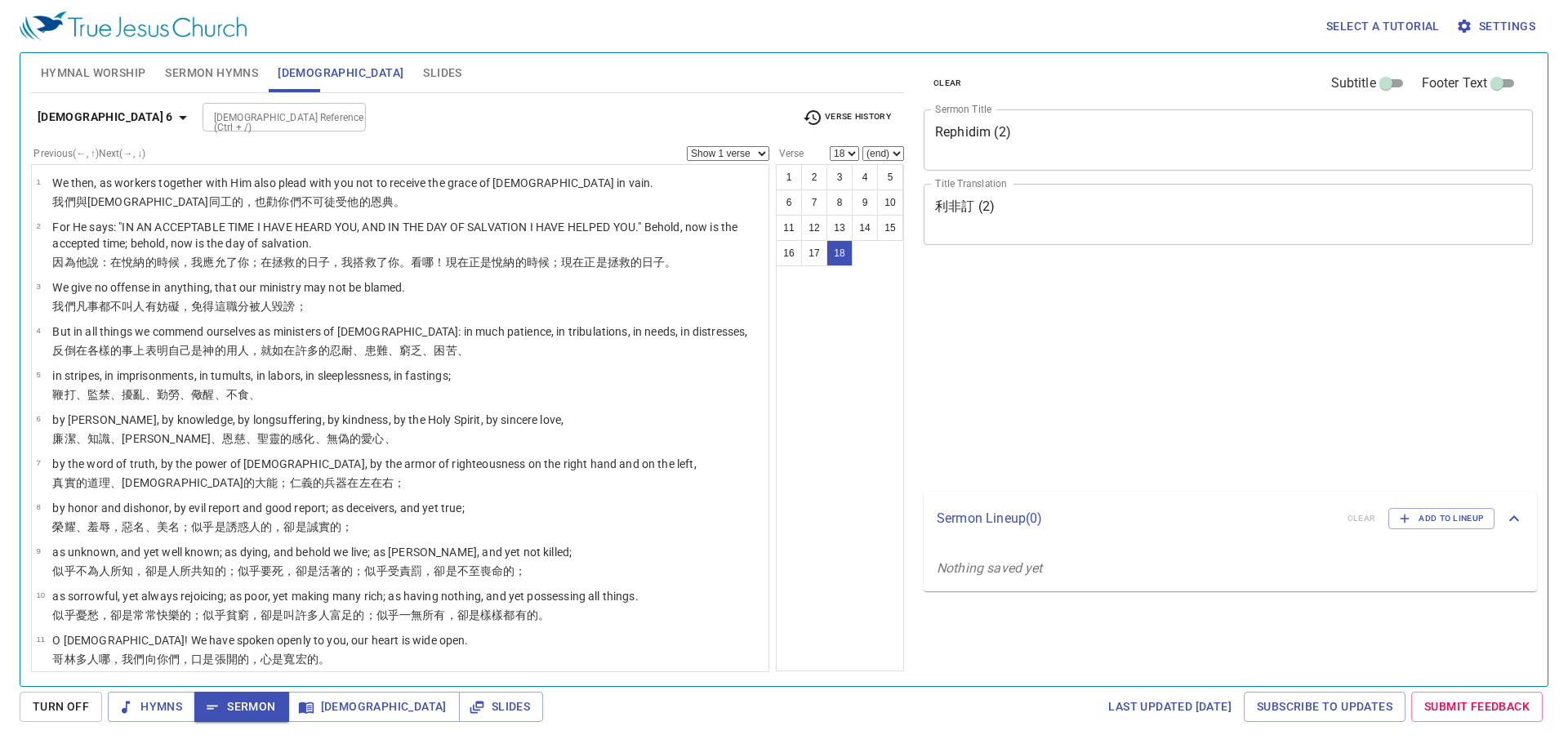
select select "18"
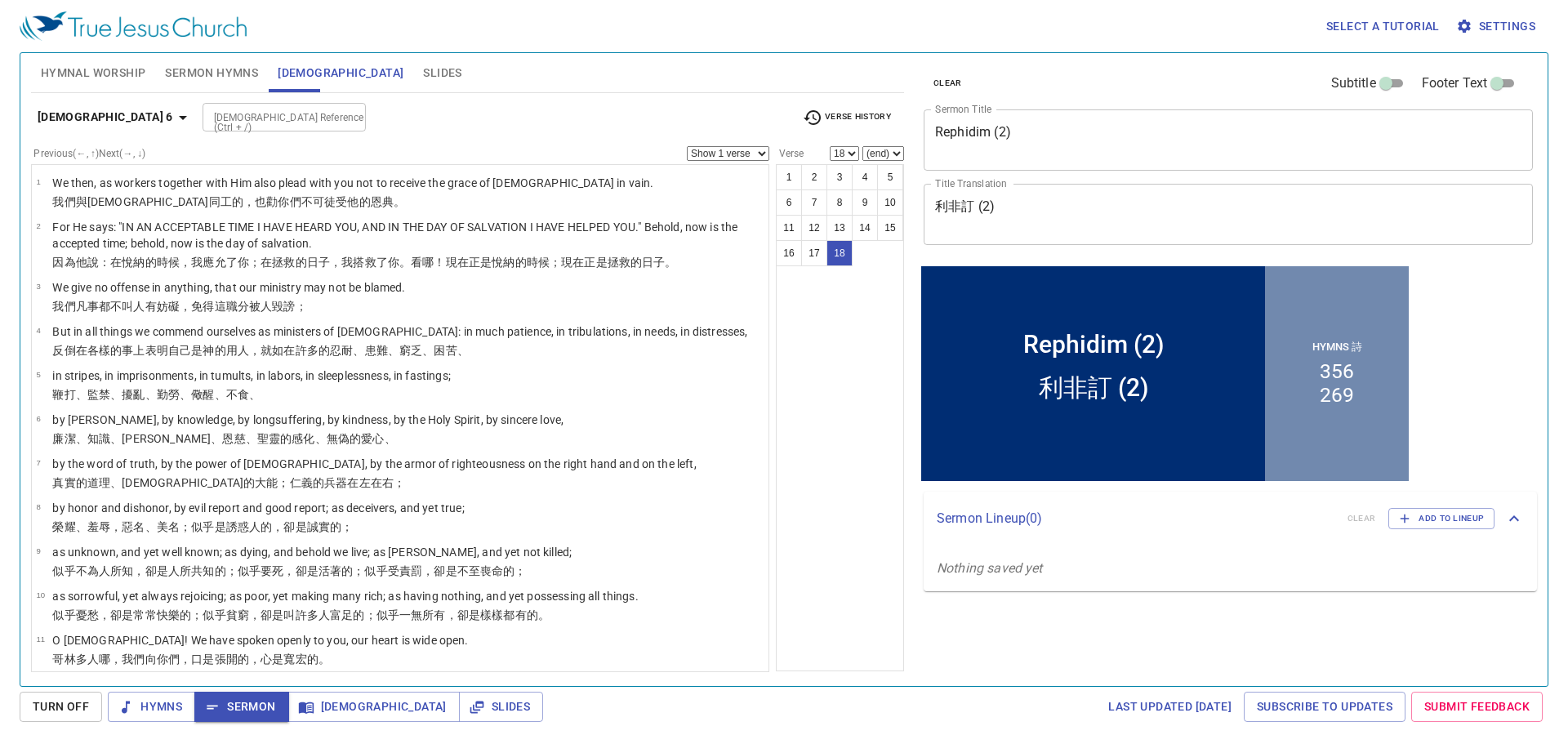
scroll to position [382, 0]
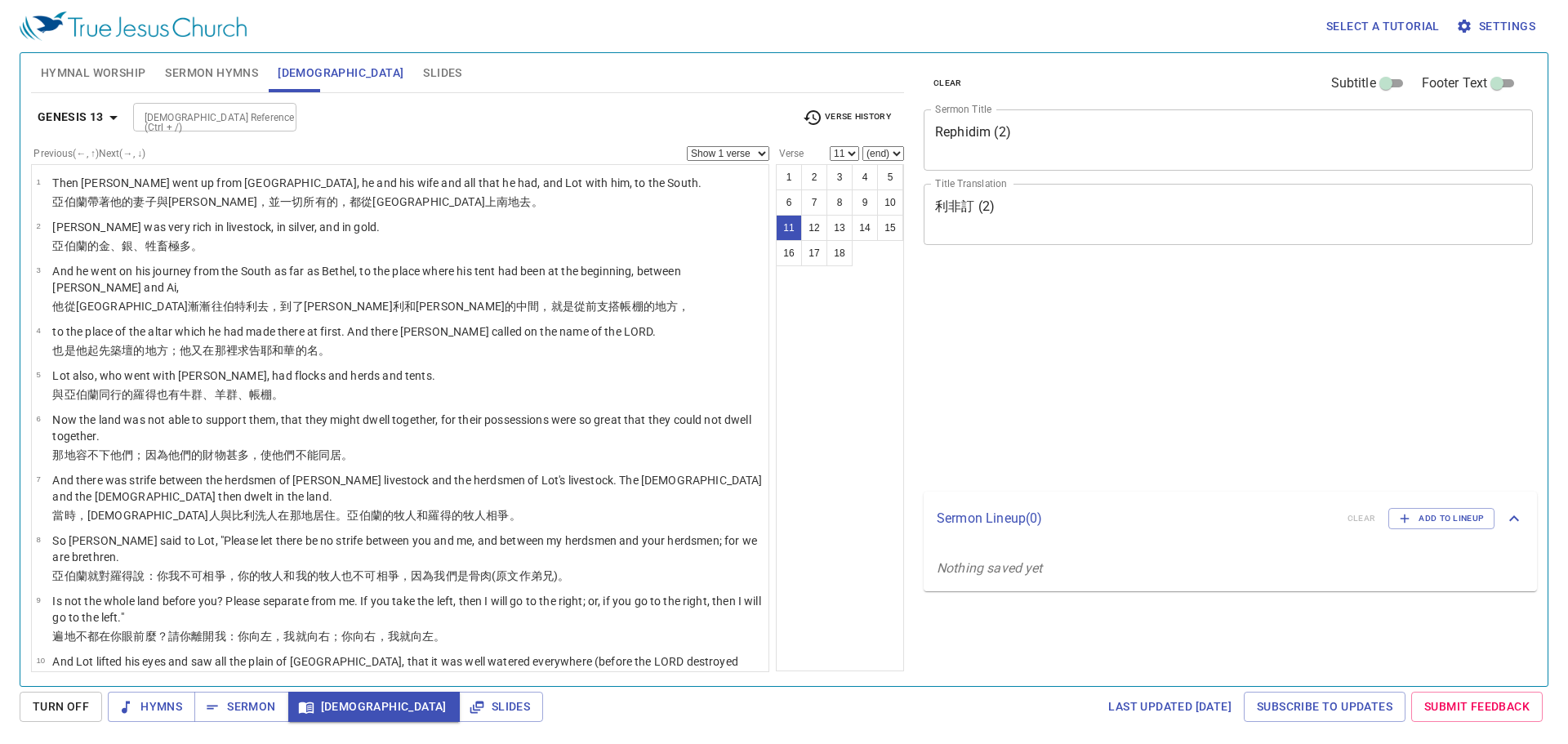
select select "11"
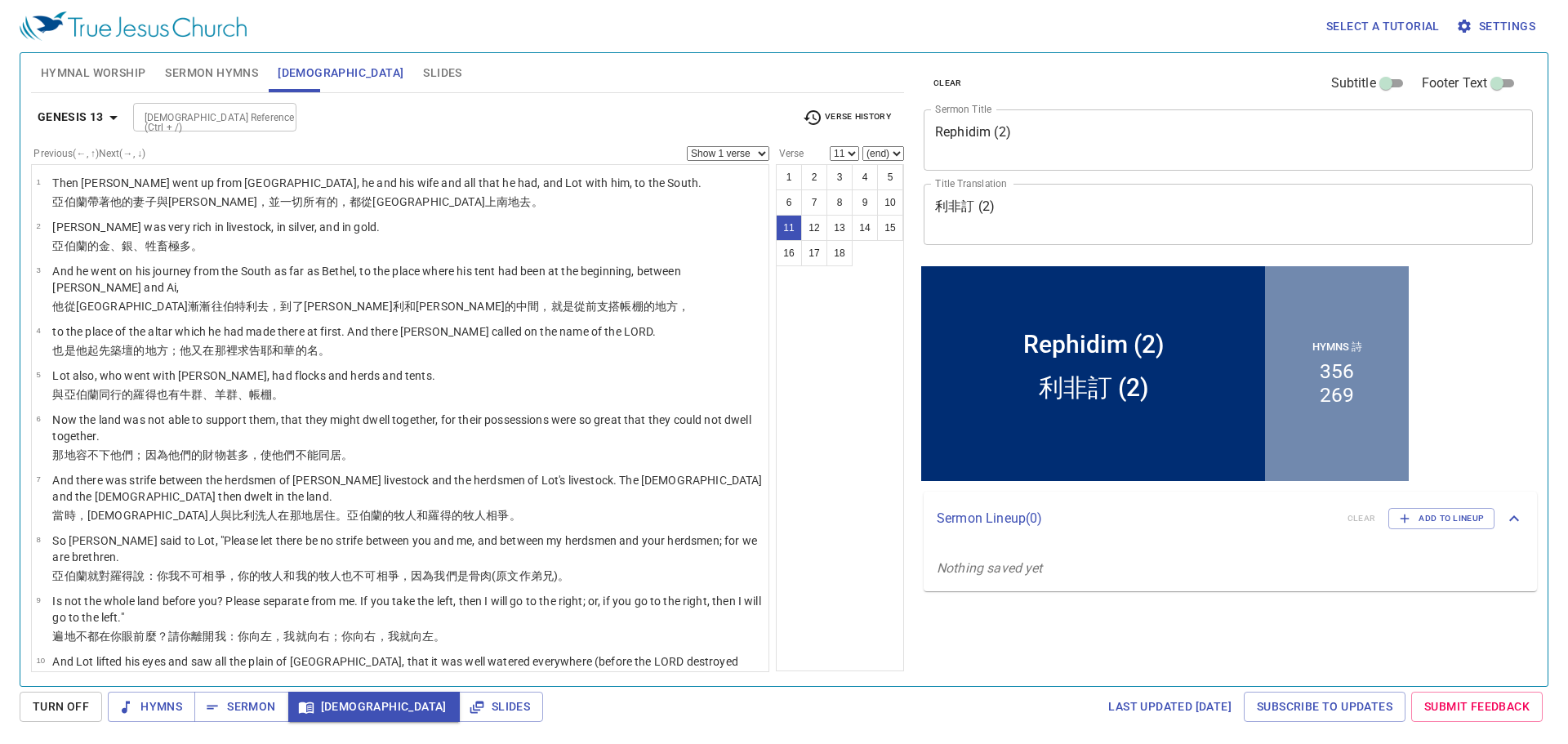
scroll to position [448, 0]
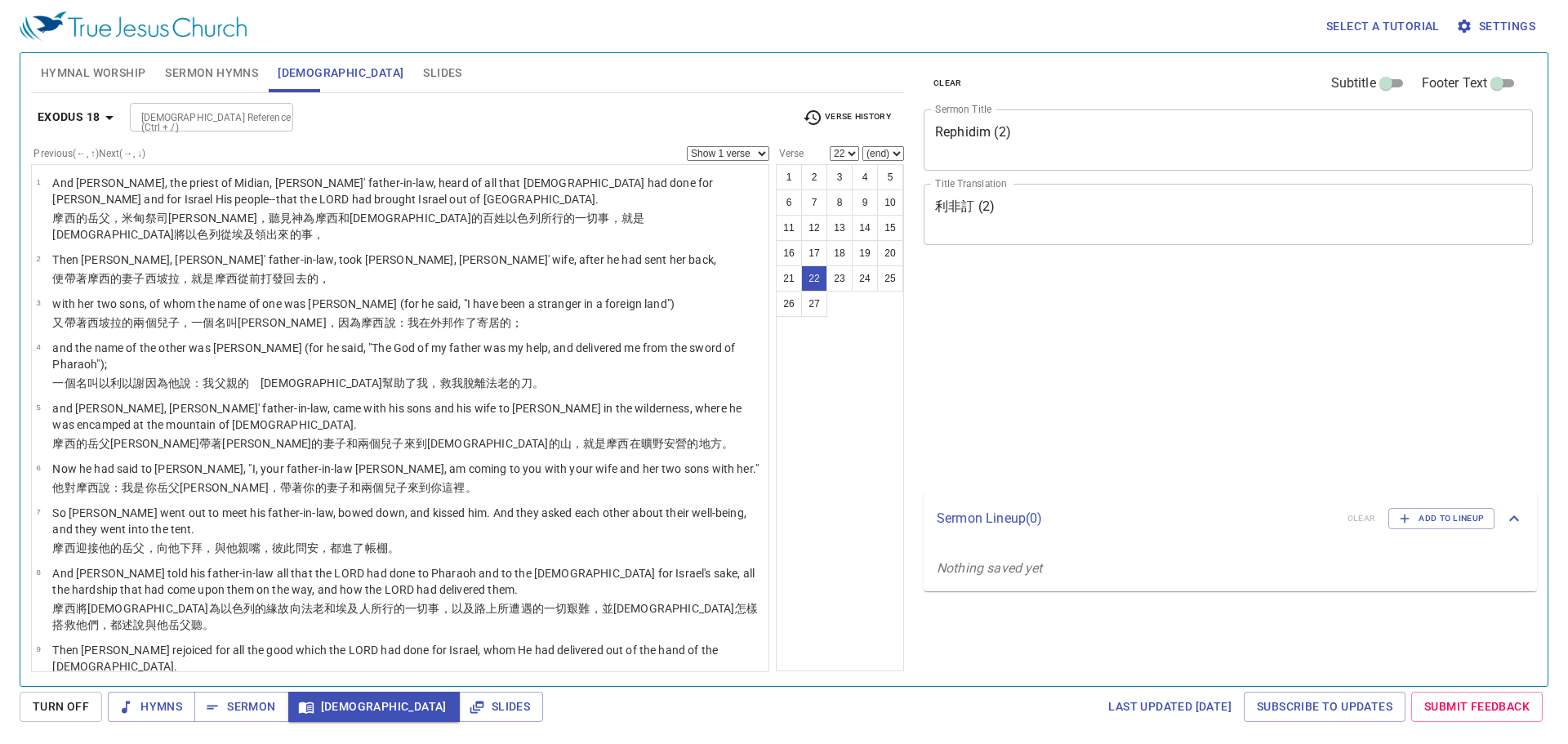
select select "22"
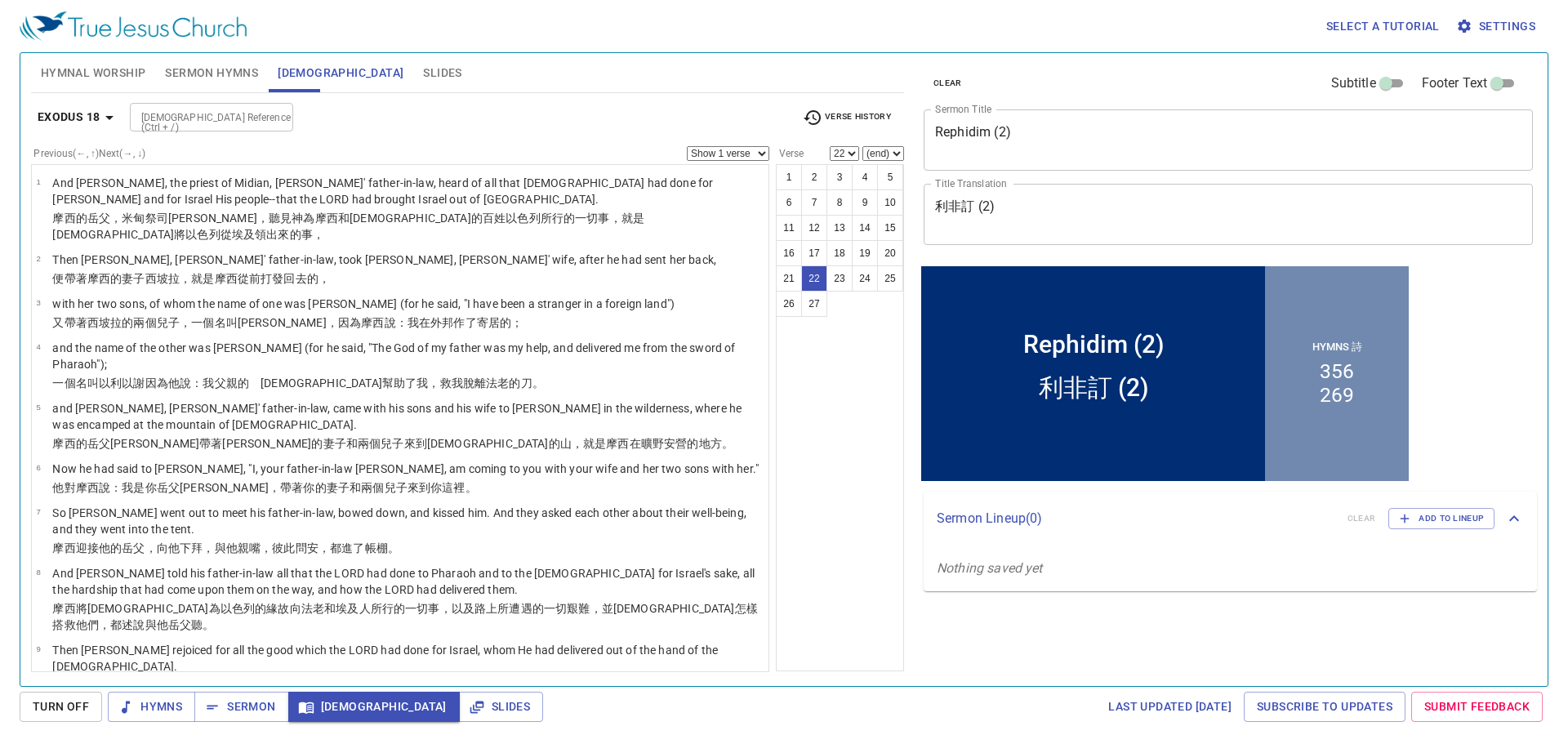
scroll to position [829, 0]
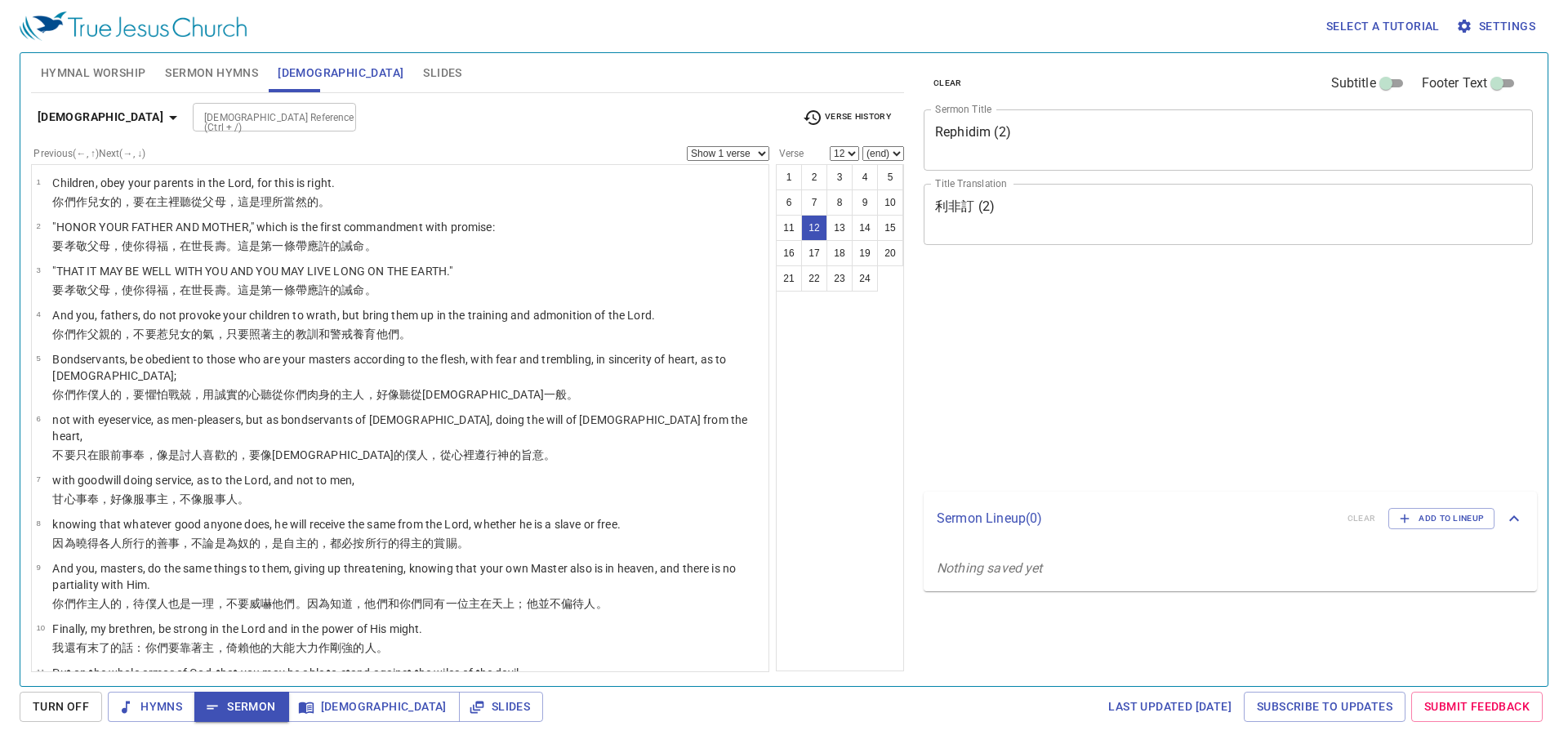
select select "12"
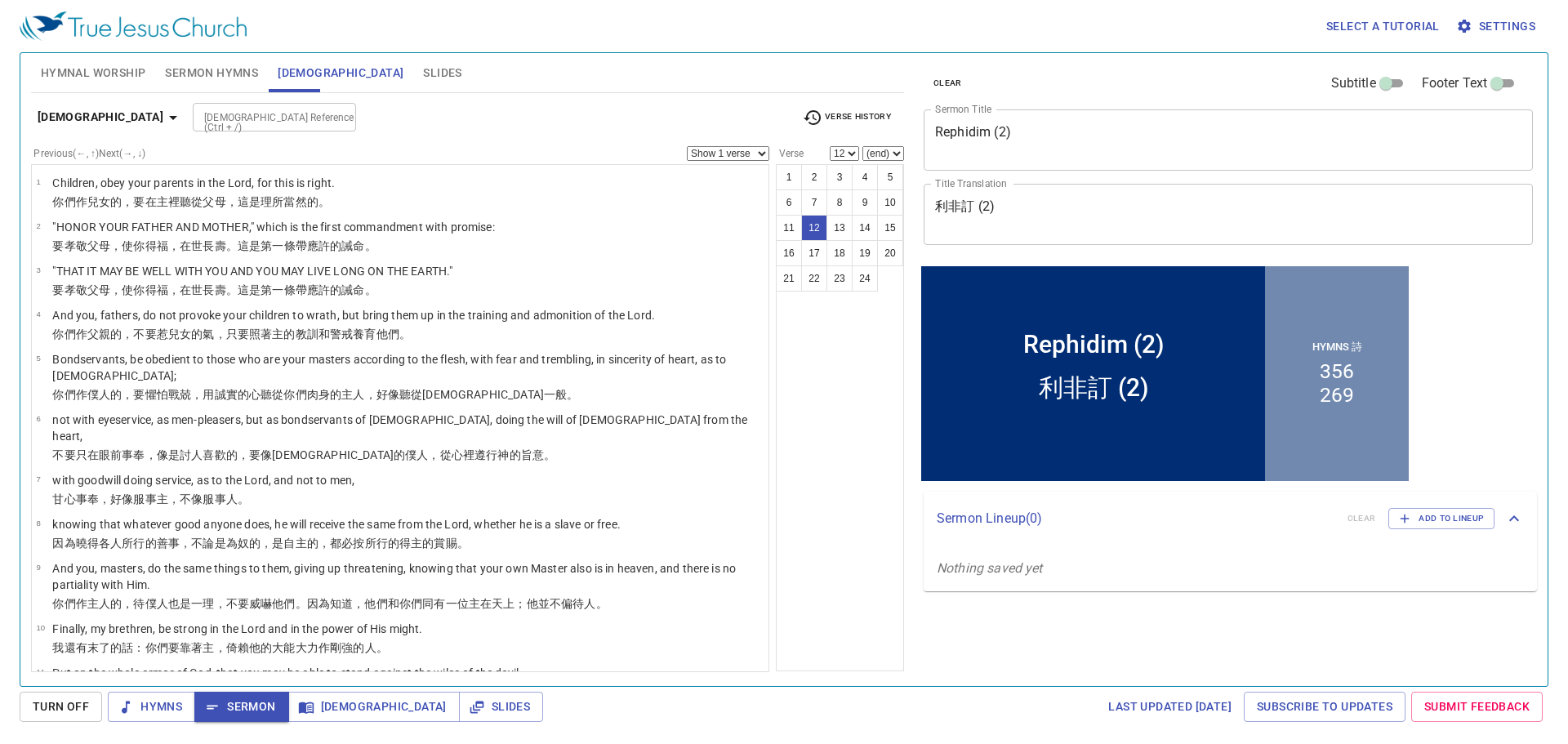
scroll to position [301, 0]
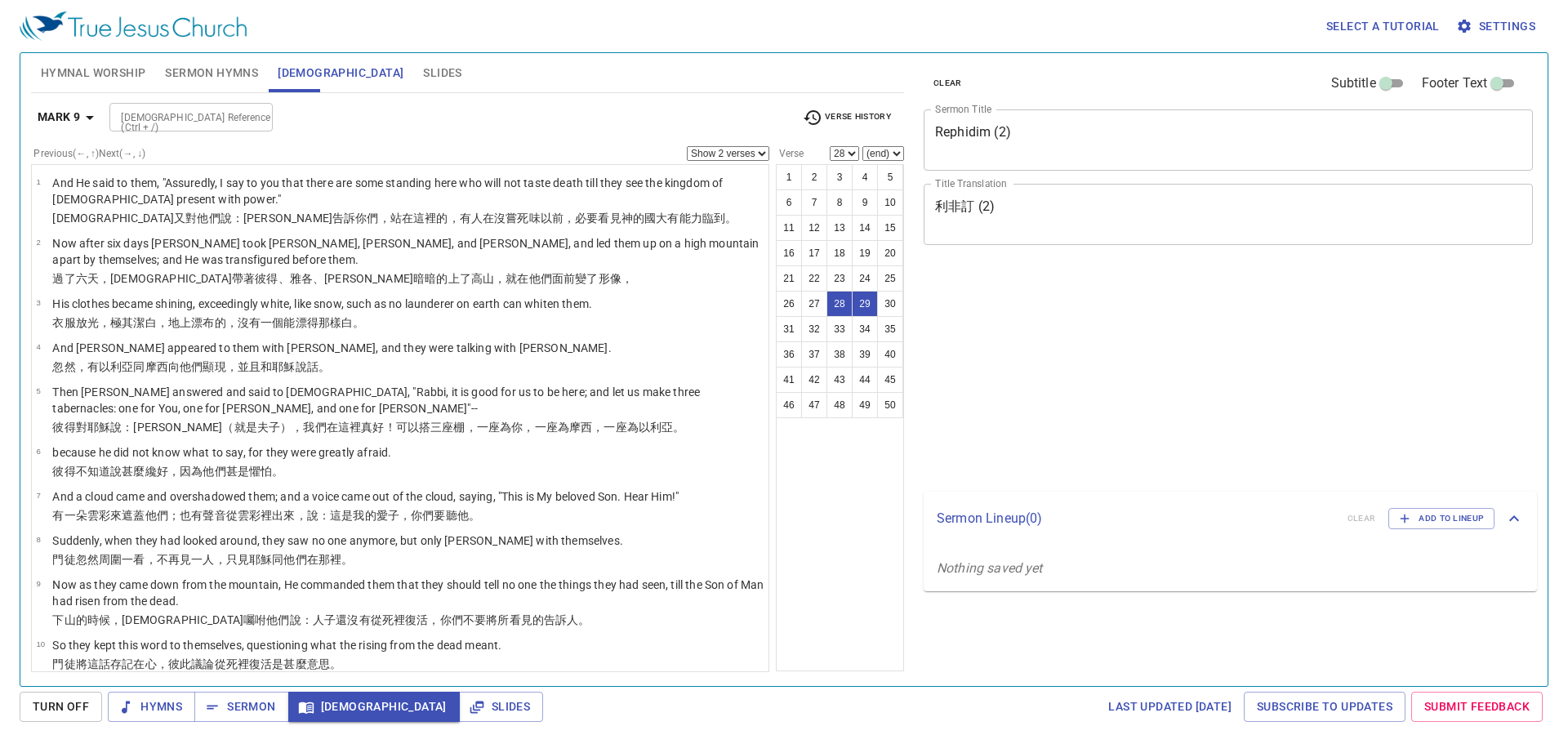
select select "2"
select select "28"
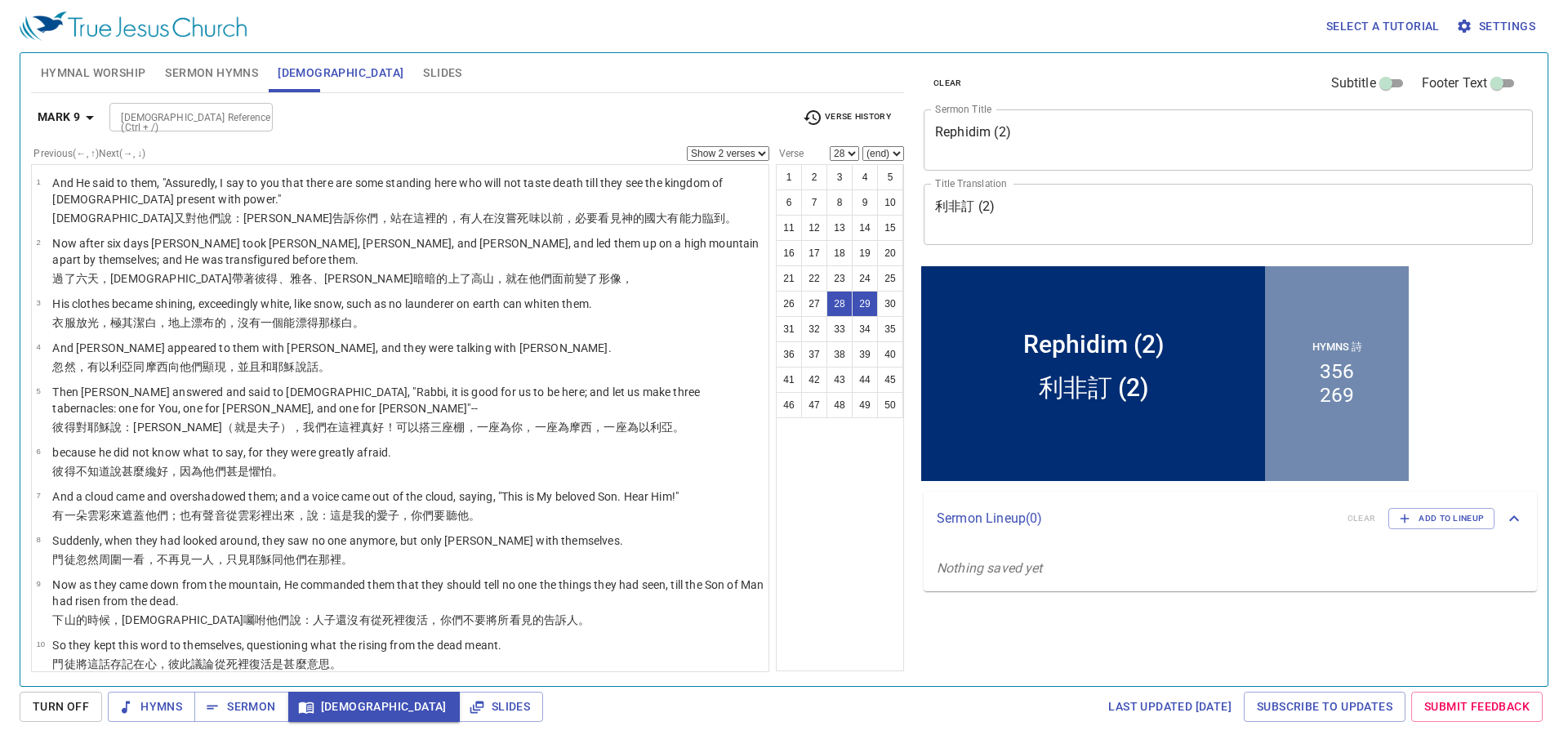
scroll to position [1113, 0]
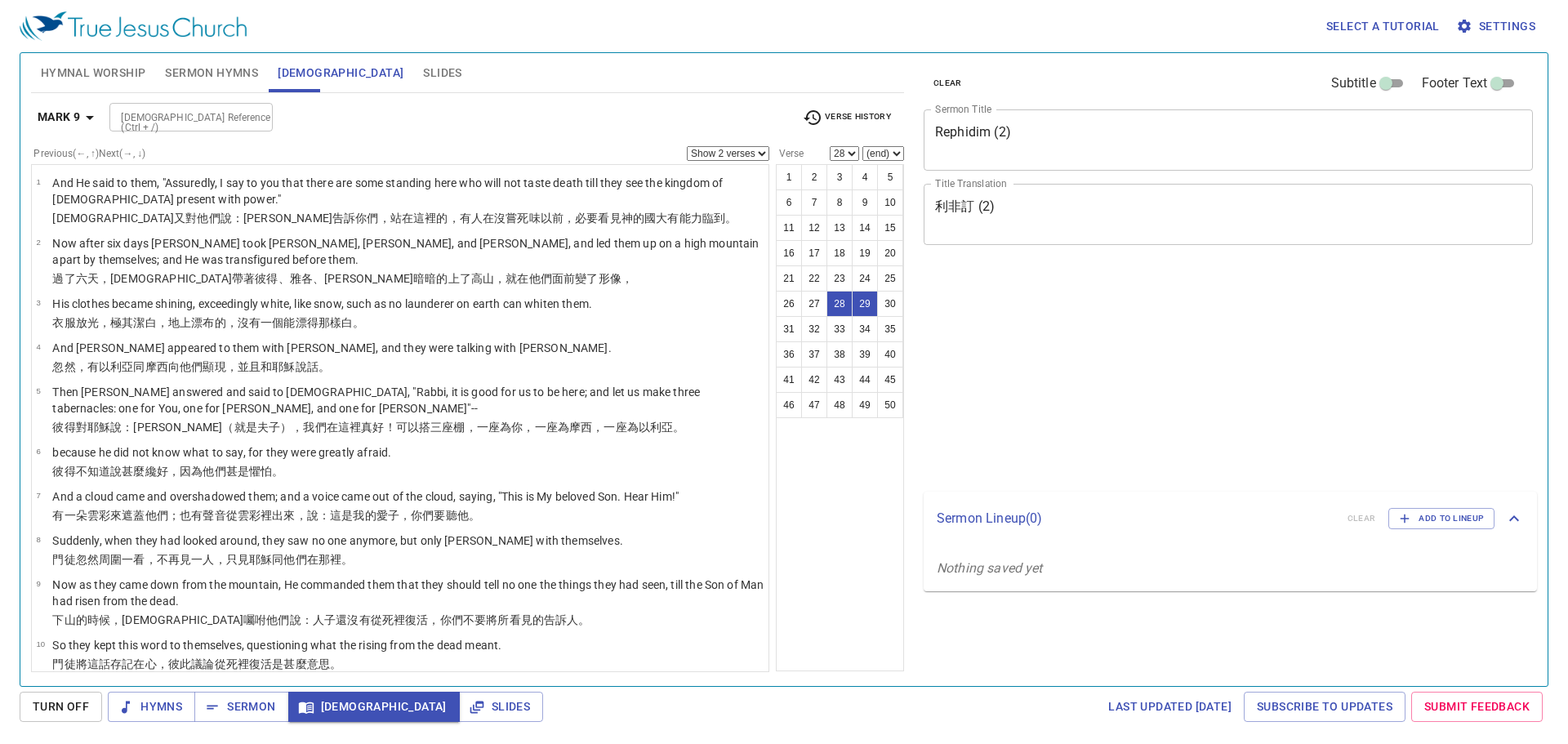
select select "2"
select select "28"
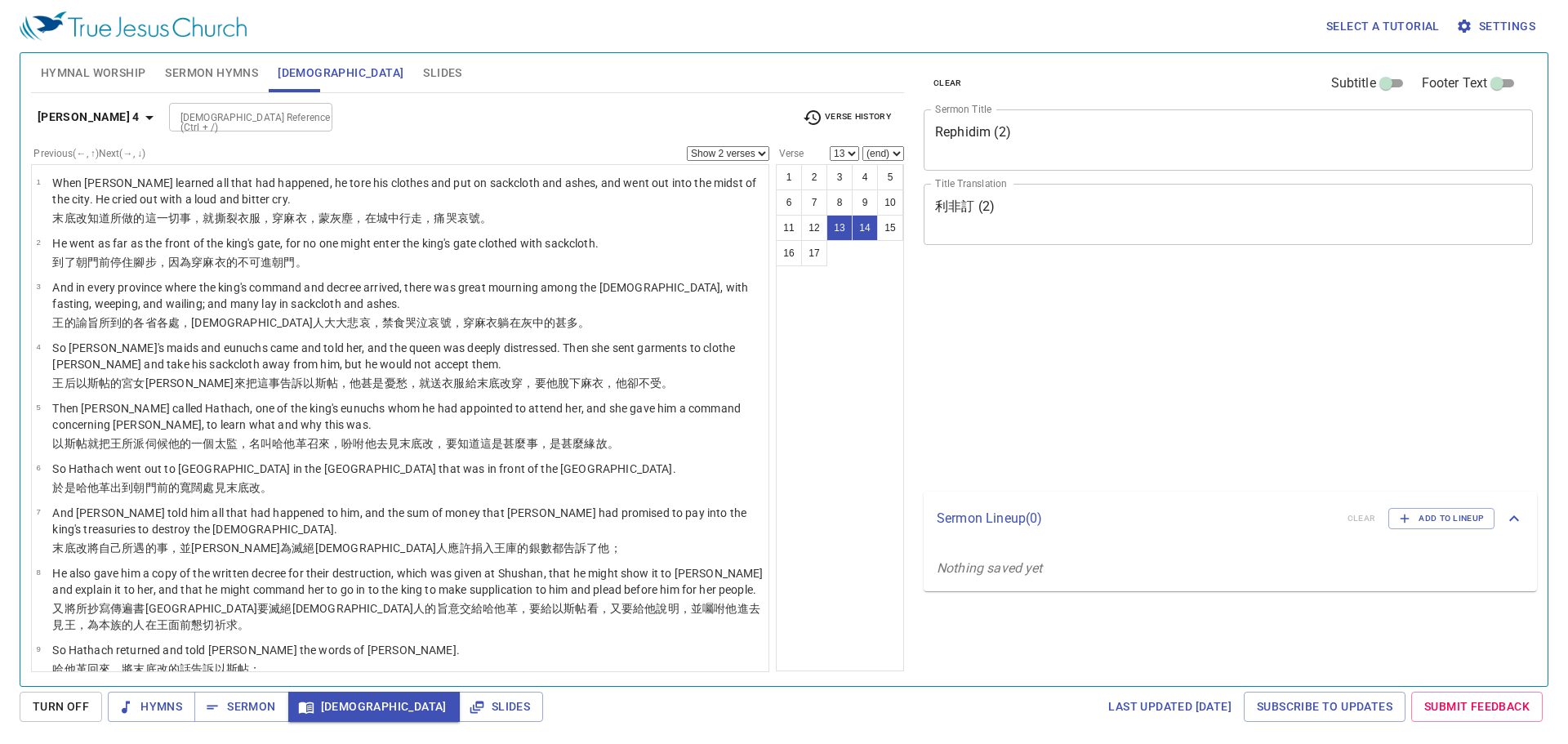
select select "2"
select select "13"
